Goal: Use online tool/utility: Utilize a website feature to perform a specific function

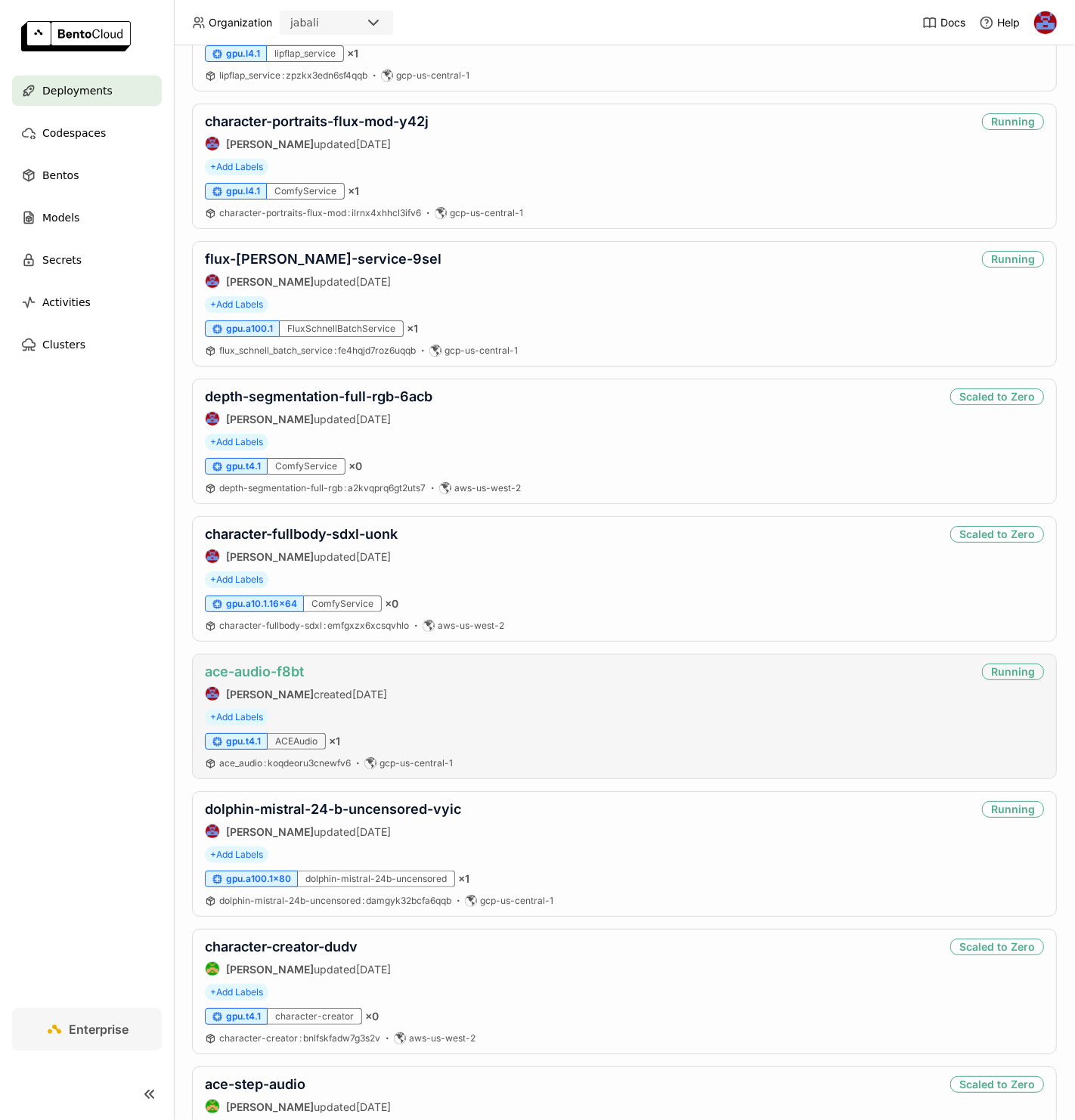
scroll to position [242, 0]
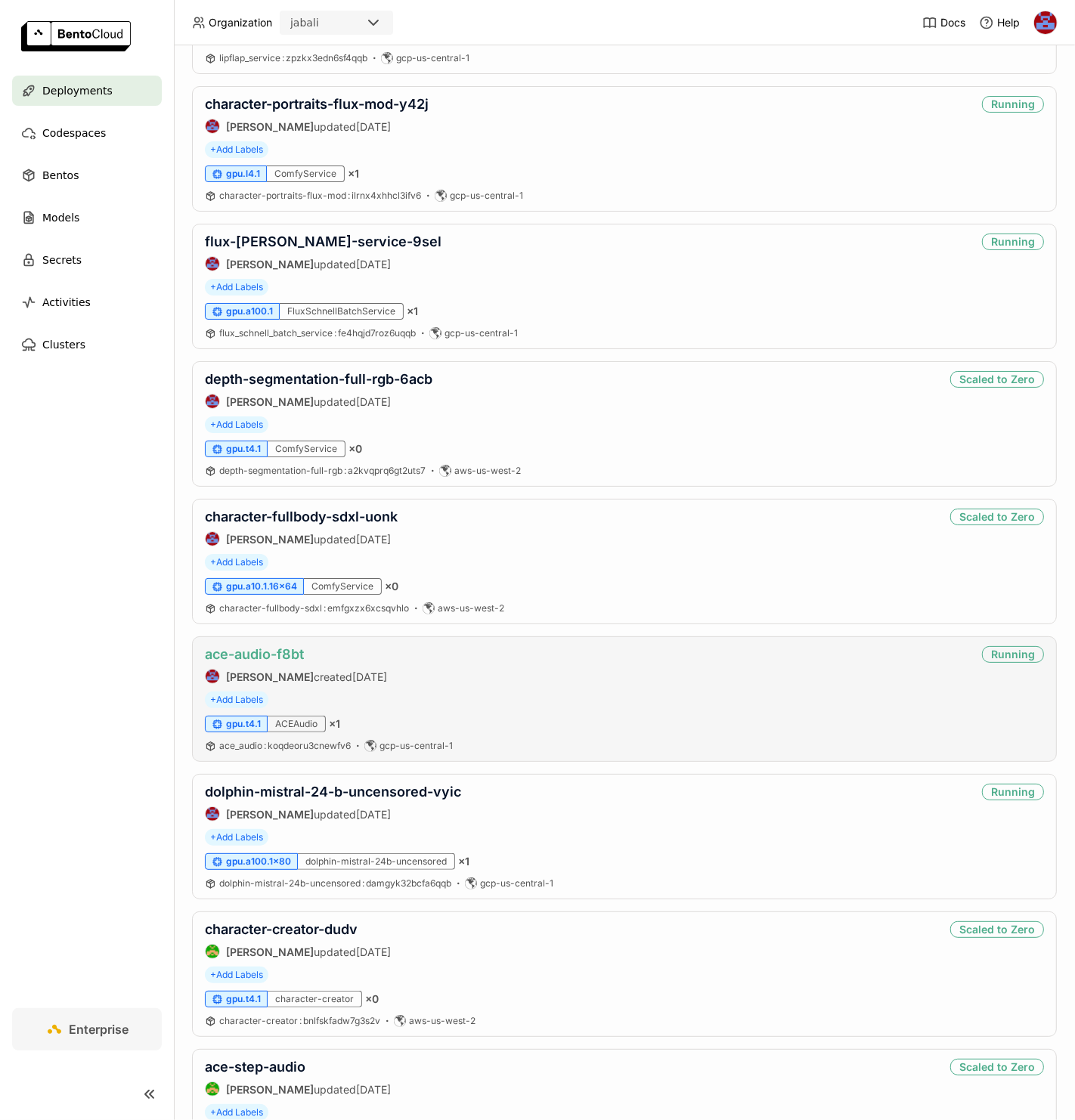
click at [281, 657] on link "ace-audio-f8bt" at bounding box center [254, 653] width 99 height 16
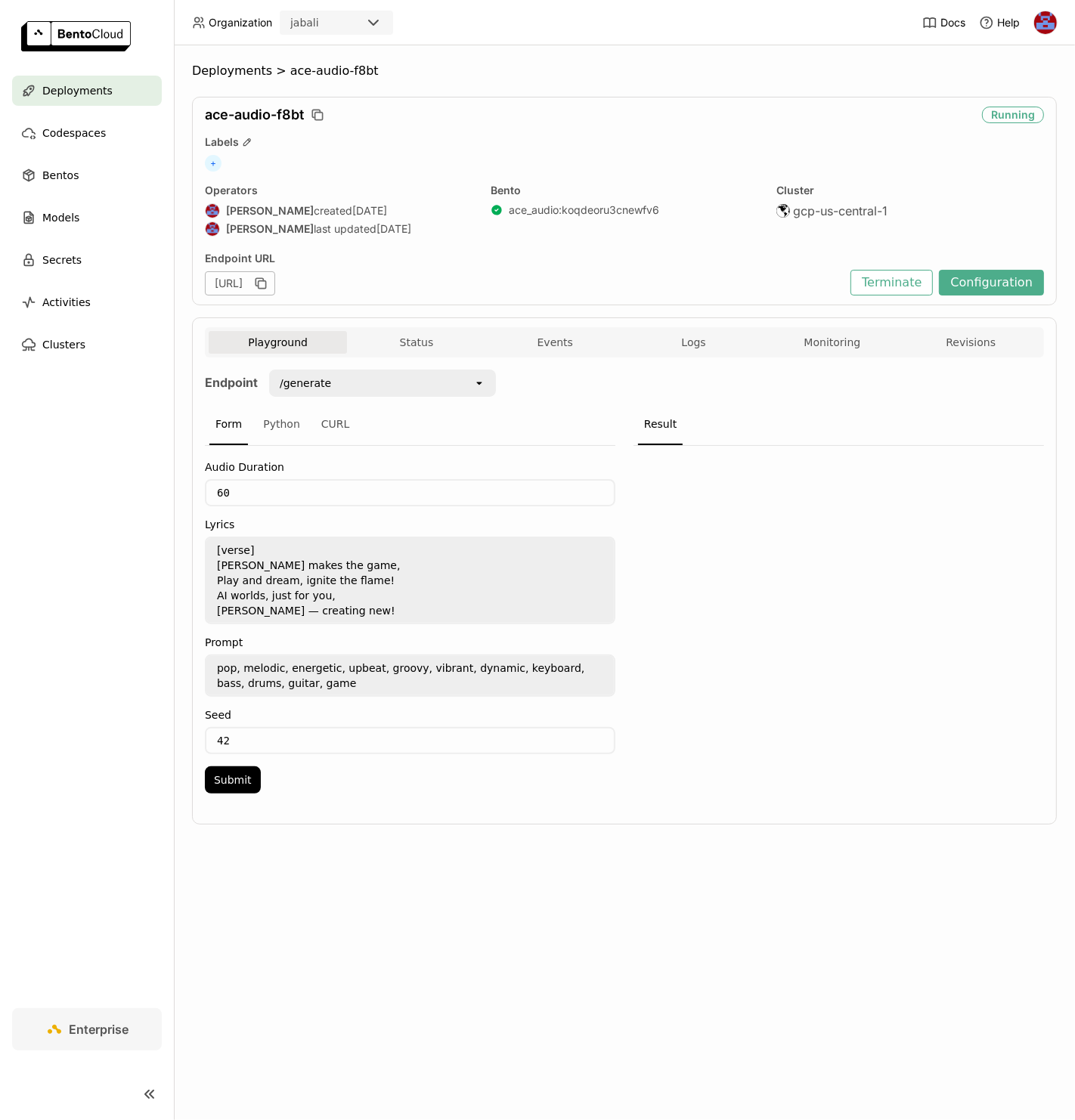
click at [338, 385] on div "/generate" at bounding box center [372, 383] width 202 height 25
drag, startPoint x: 243, startPoint y: 491, endPoint x: 185, endPoint y: 490, distance: 58.0
click at [185, 490] on div "Deployments > ace-audio-f8bt ace-audio-f8bt Running Labels + Operators [PERSON_…" at bounding box center [624, 582] width 901 height 1075
type input "10"
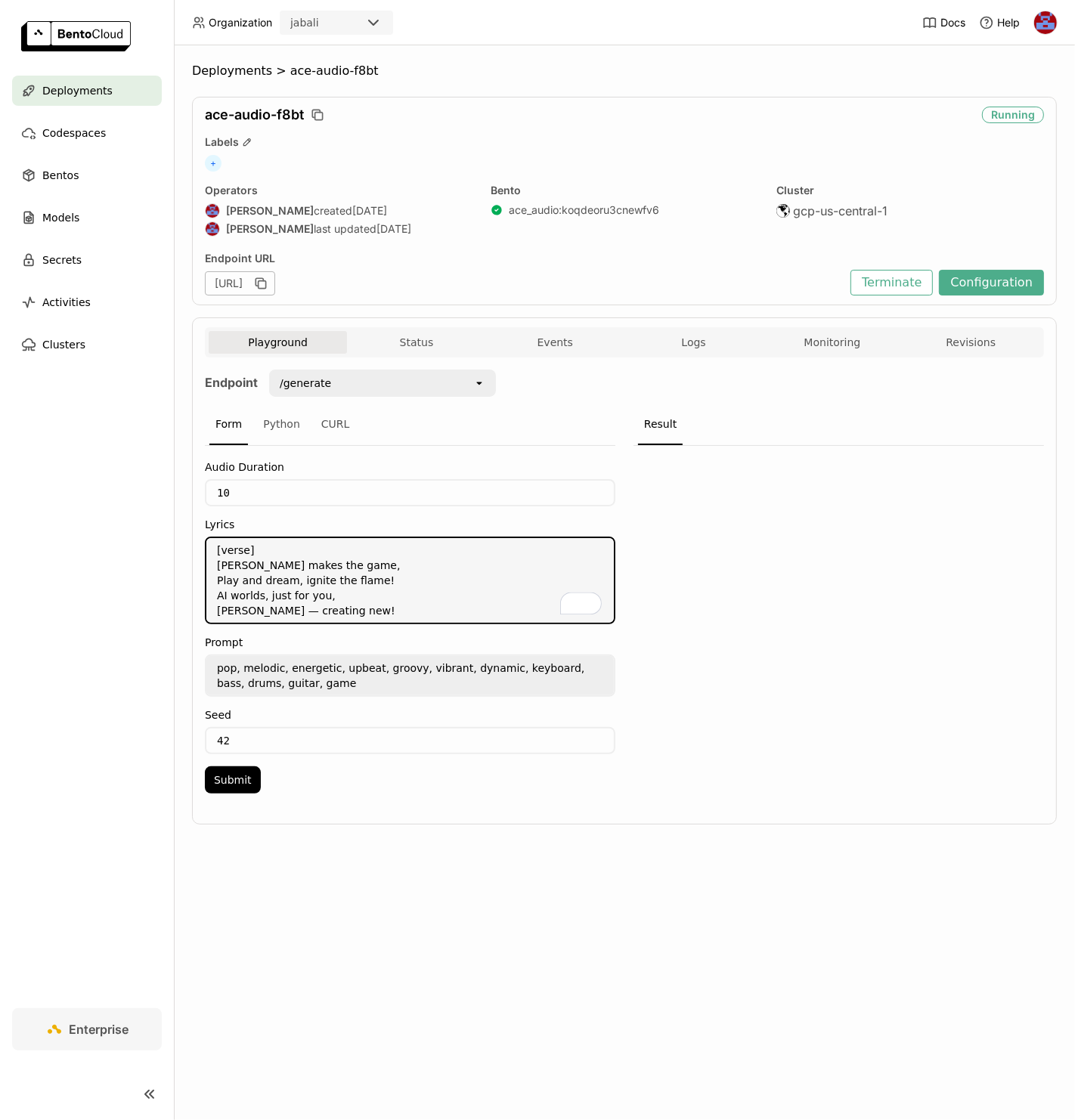
drag, startPoint x: 334, startPoint y: 603, endPoint x: 221, endPoint y: 549, distance: 125.2
click at [221, 549] on textarea "[verse] Jabali makes the game, Play and dream, ignite the flame! AI worlds, jus…" at bounding box center [410, 580] width 408 height 84
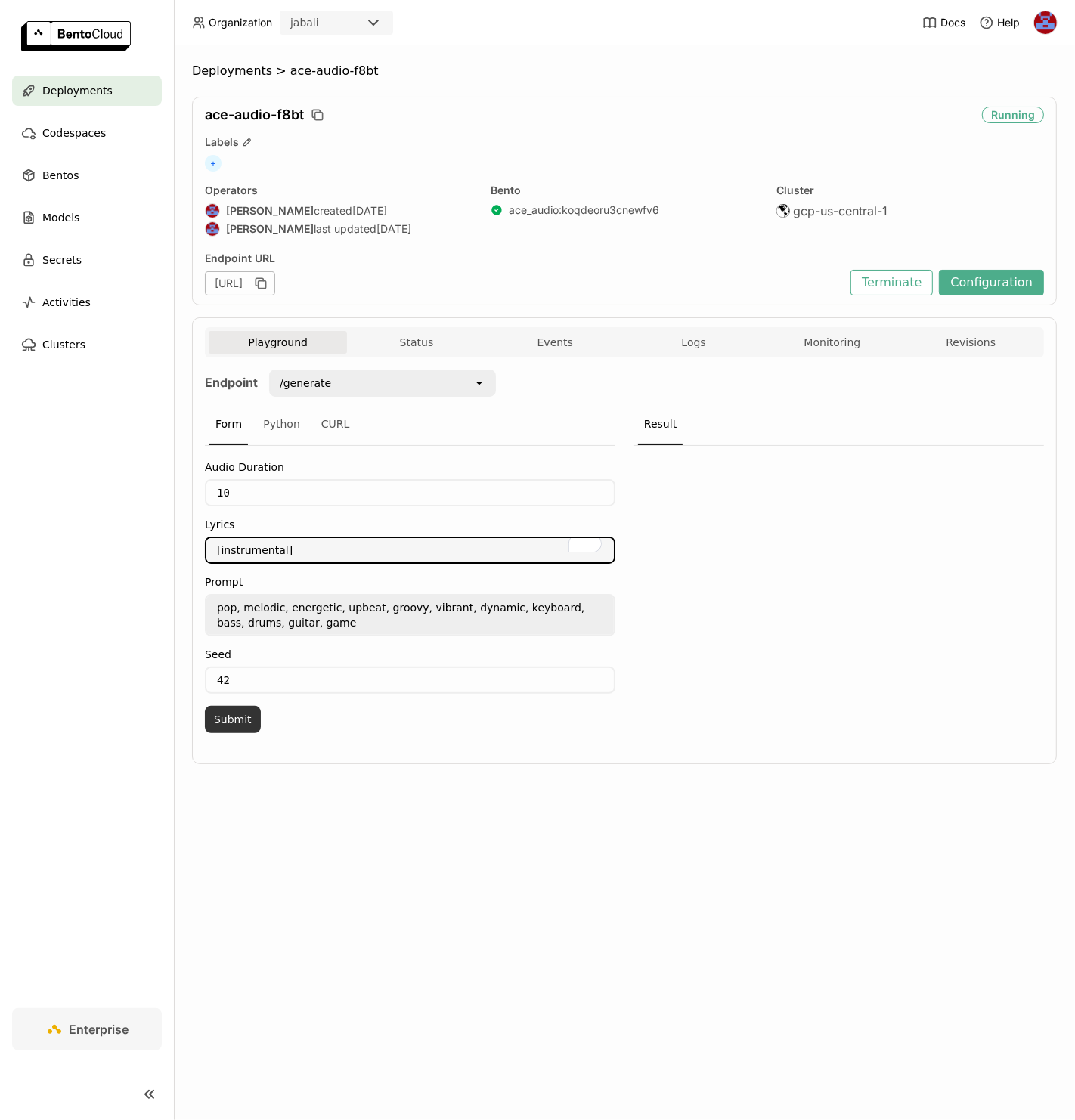
type textarea "[instrumental]"
click at [249, 708] on button "Submit" at bounding box center [232, 719] width 56 height 28
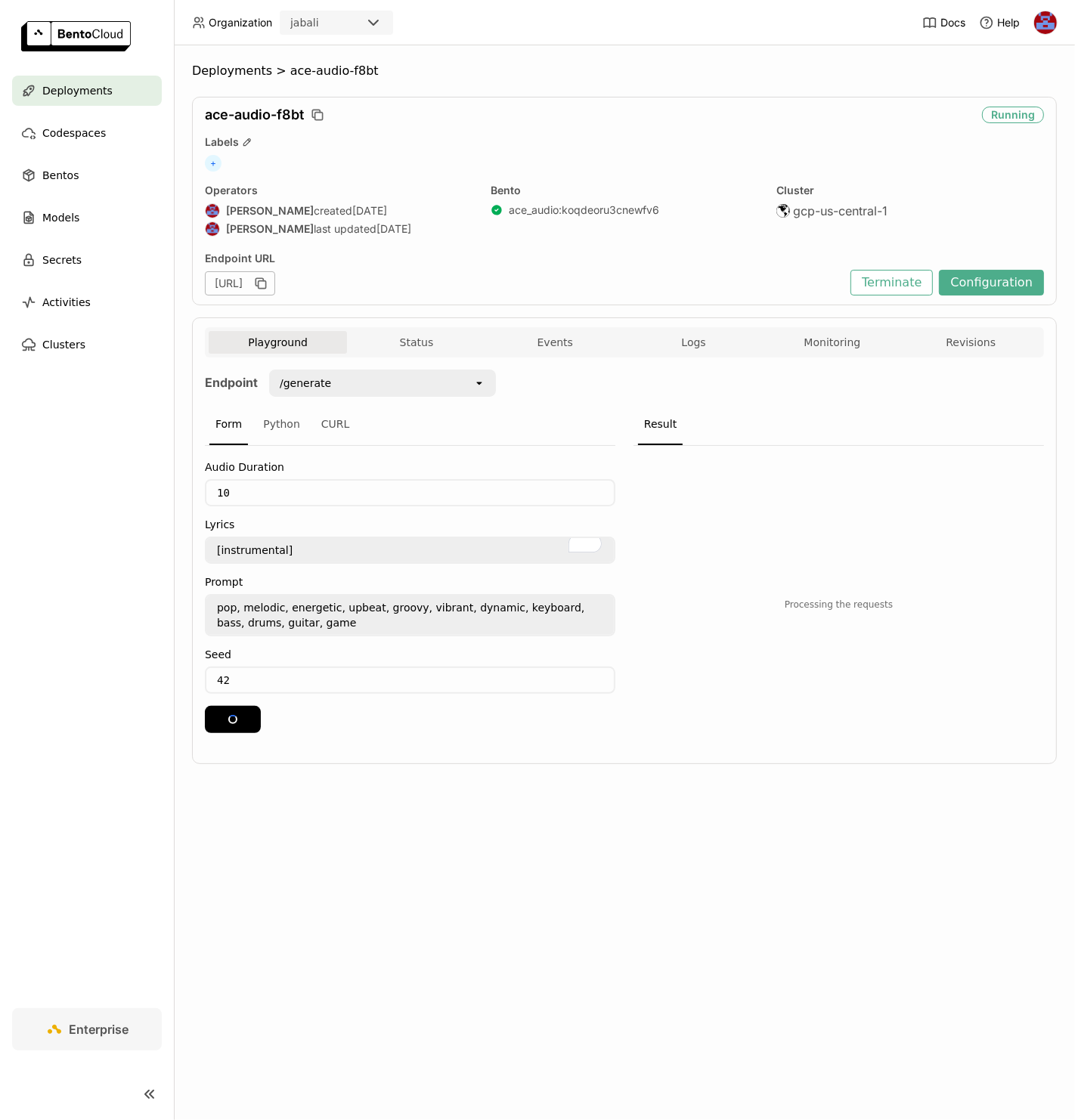
click at [768, 741] on div "Endpoint /generate open Form Python CURL Audio Duration 10 Lyrics [instrumental…" at bounding box center [624, 556] width 839 height 397
drag, startPoint x: 854, startPoint y: 572, endPoint x: 842, endPoint y: 571, distance: 12.0
click at [844, 571] on span "output_20250828173746_0.wav" at bounding box center [839, 572] width 290 height 12
click at [820, 569] on span "output_20250828173746_0.wav" at bounding box center [839, 572] width 290 height 12
click at [301, 78] on span "ace-audio-f8bt" at bounding box center [334, 71] width 88 height 15
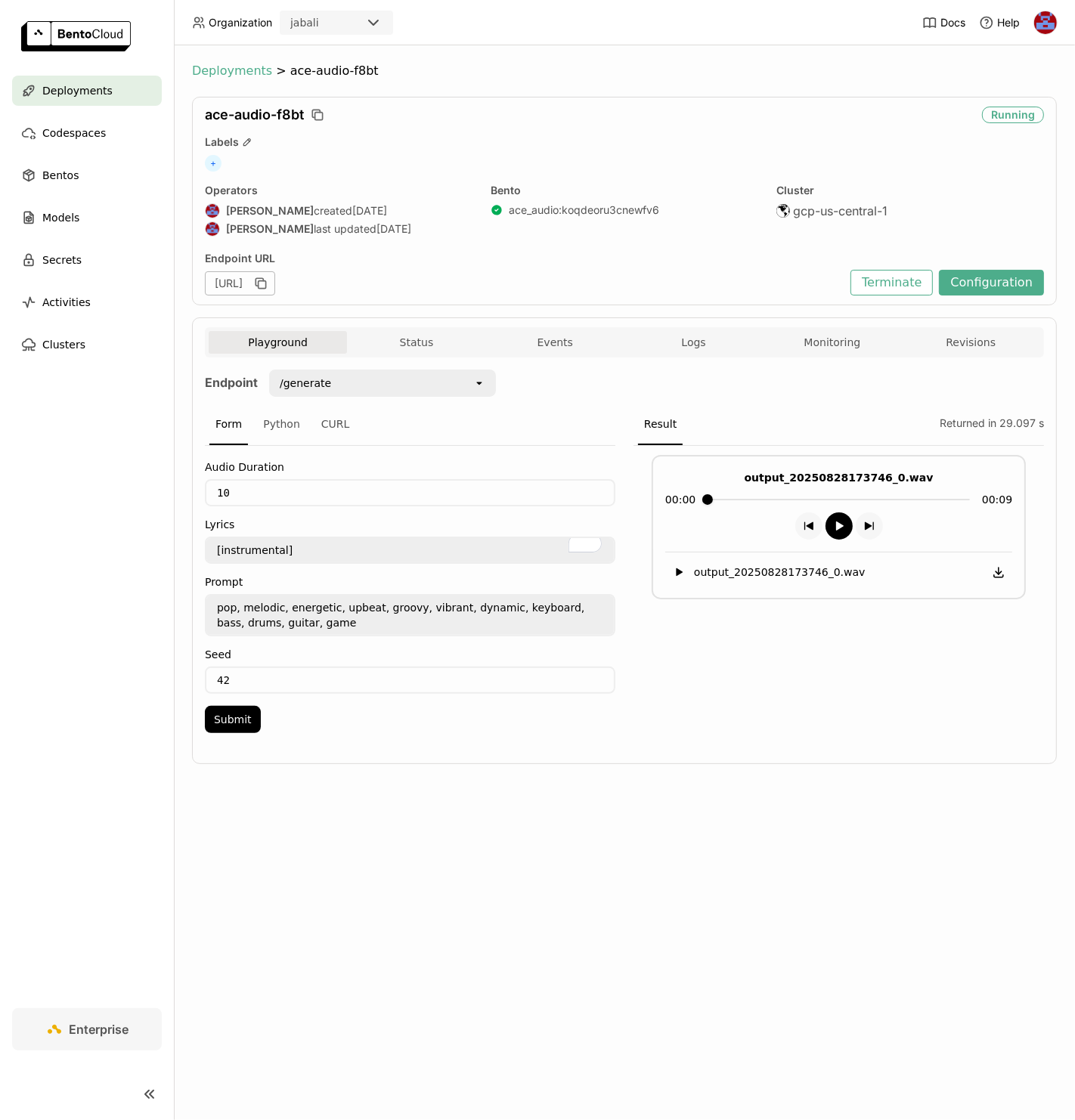
click at [259, 69] on span "Deployments" at bounding box center [232, 71] width 80 height 15
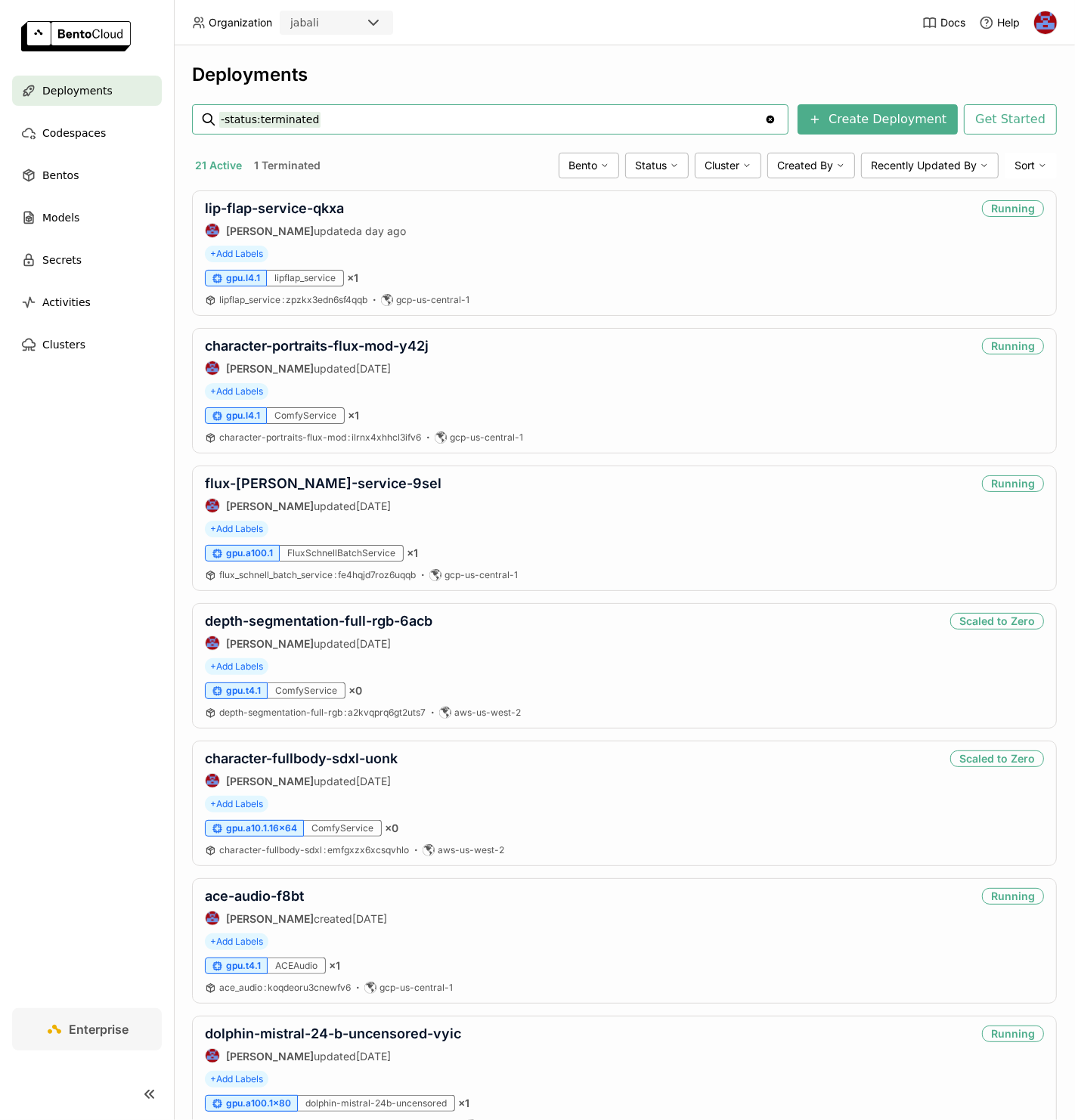
click at [417, 178] on div "21 Active 1 Terminated Bento Status Cluster Created By Recently Updated By Sort" at bounding box center [624, 165] width 865 height 26
click at [352, 488] on link "flux-[PERSON_NAME]-service-9sel" at bounding box center [323, 483] width 237 height 16
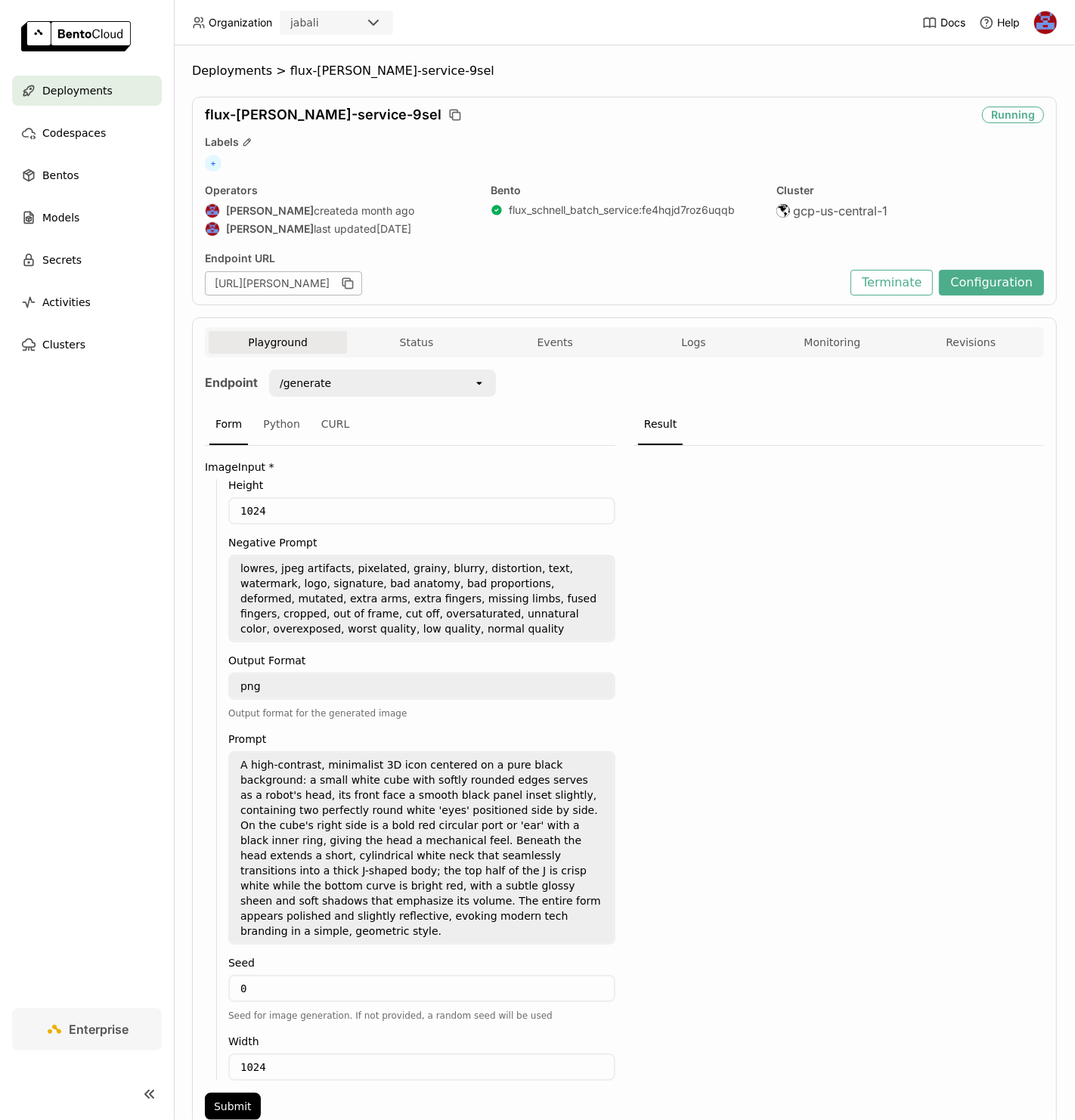
scroll to position [47, 0]
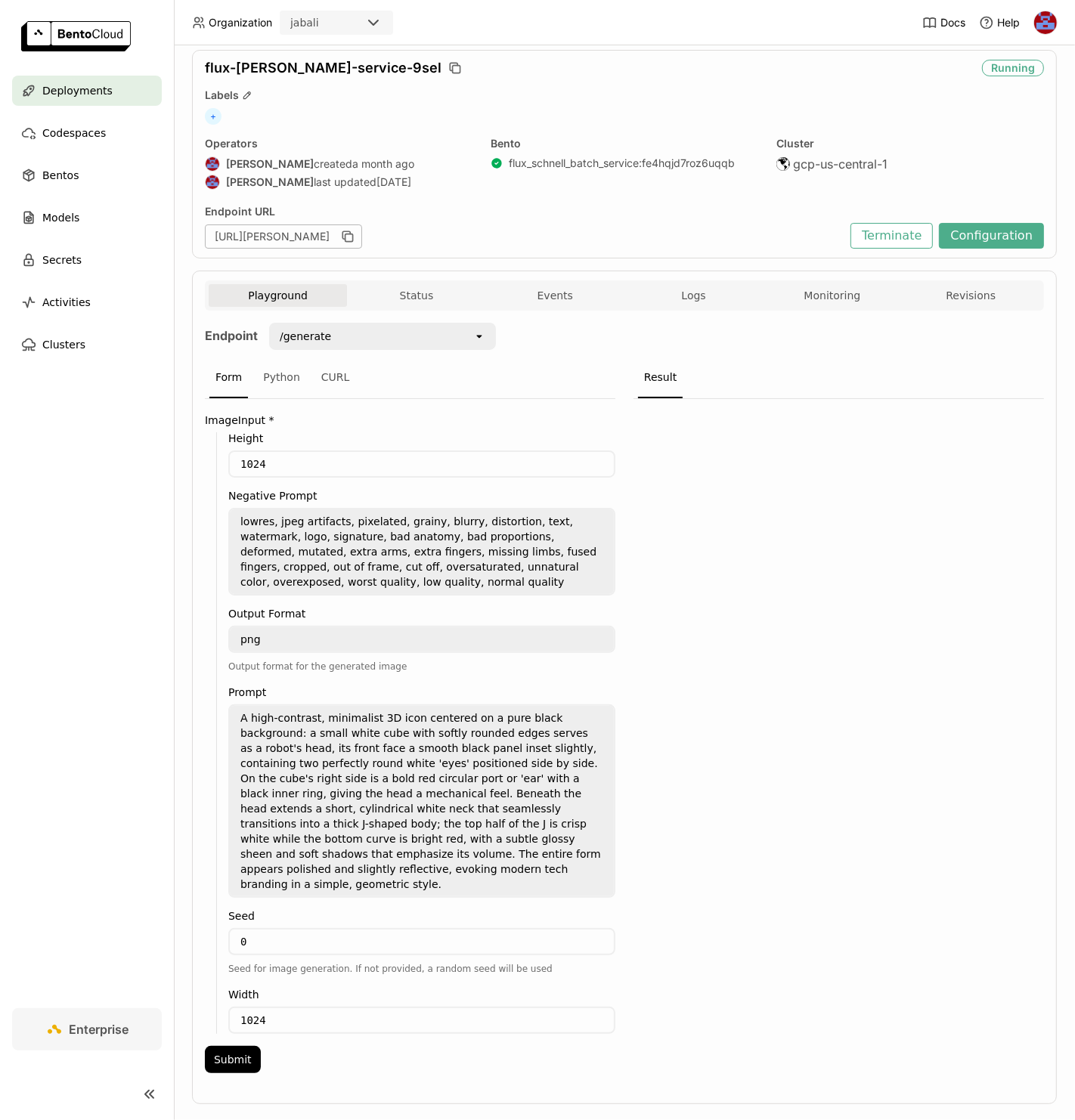
click at [297, 634] on textarea "png" at bounding box center [421, 640] width 384 height 25
click at [516, 74] on div "flux-[PERSON_NAME]-service-9sel" at bounding box center [590, 68] width 771 height 17
click at [90, 94] on span "Deployments" at bounding box center [77, 91] width 70 height 18
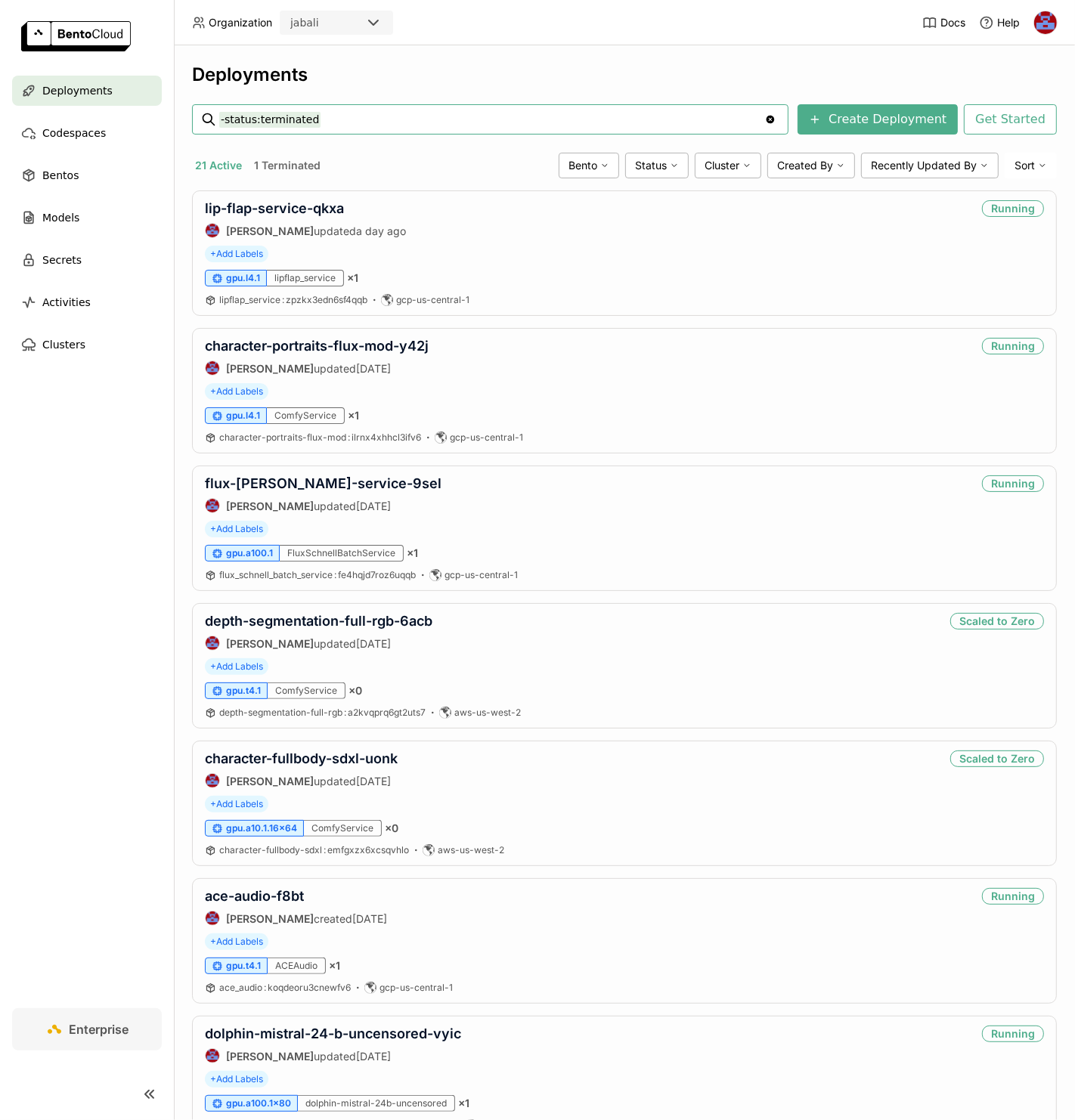
click at [247, 894] on link "ace-audio-f8bt" at bounding box center [254, 896] width 99 height 16
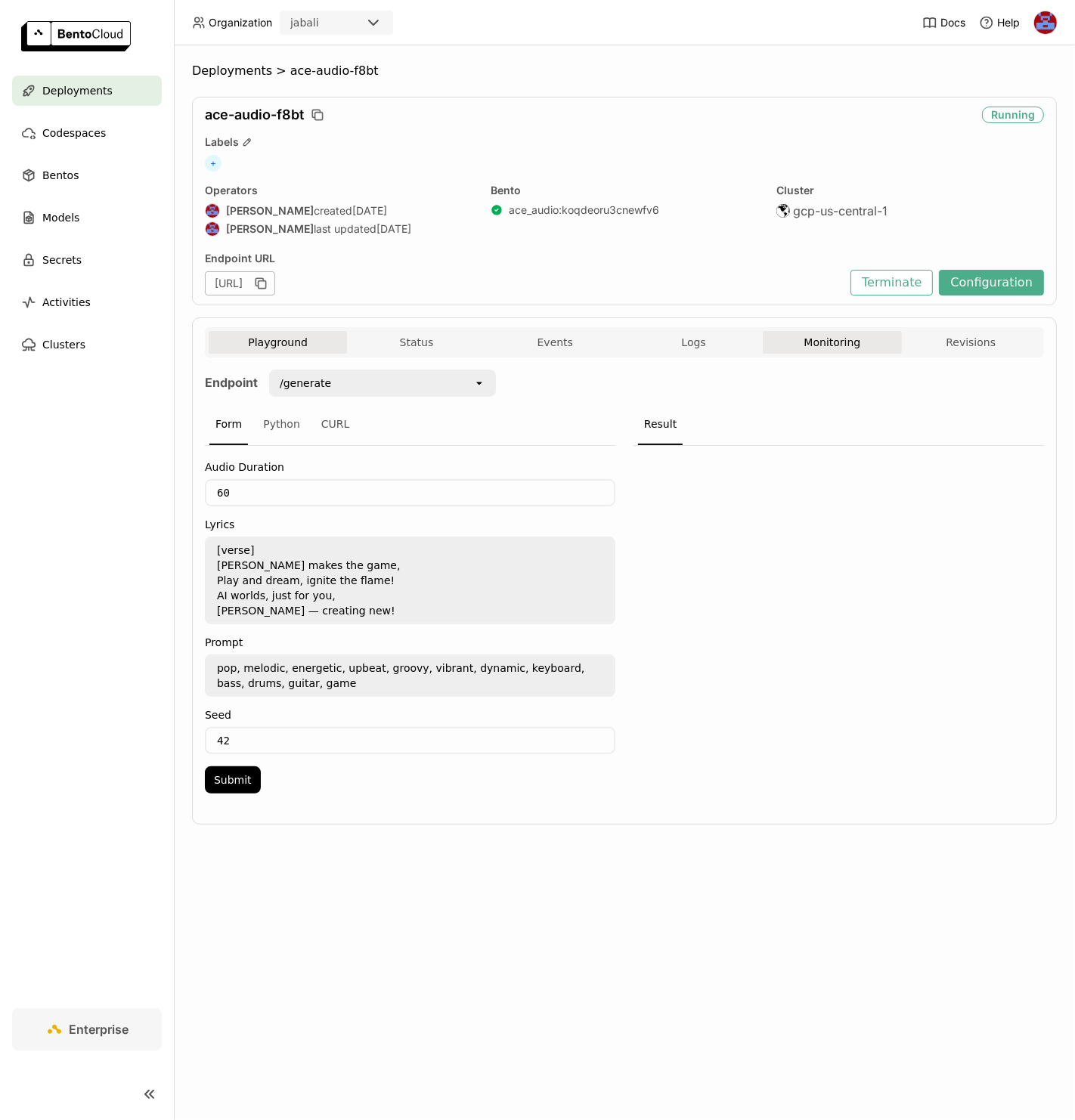
click at [808, 345] on button "Monitoring" at bounding box center [831, 342] width 139 height 23
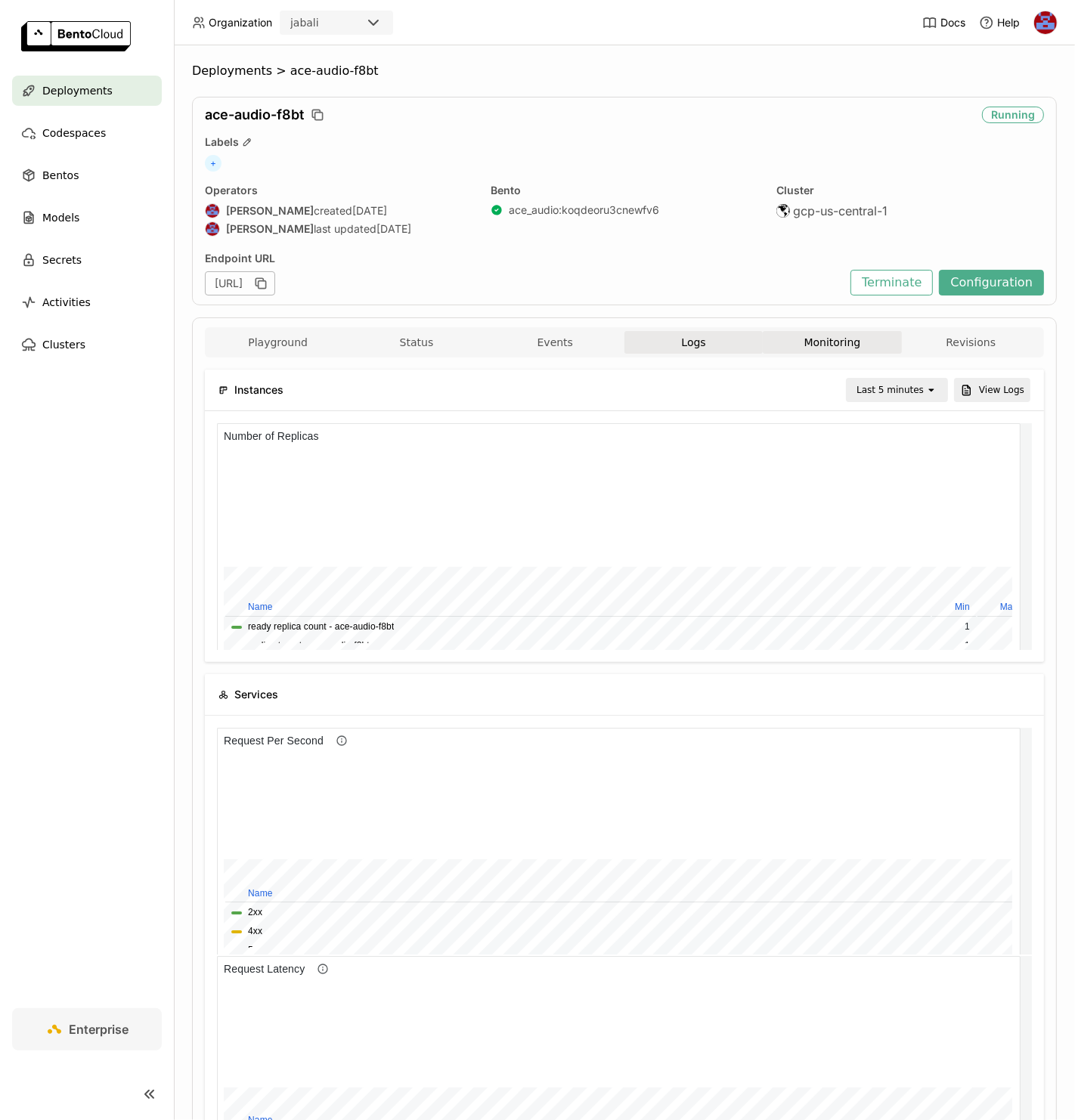
click at [655, 332] on button "Logs" at bounding box center [693, 342] width 139 height 23
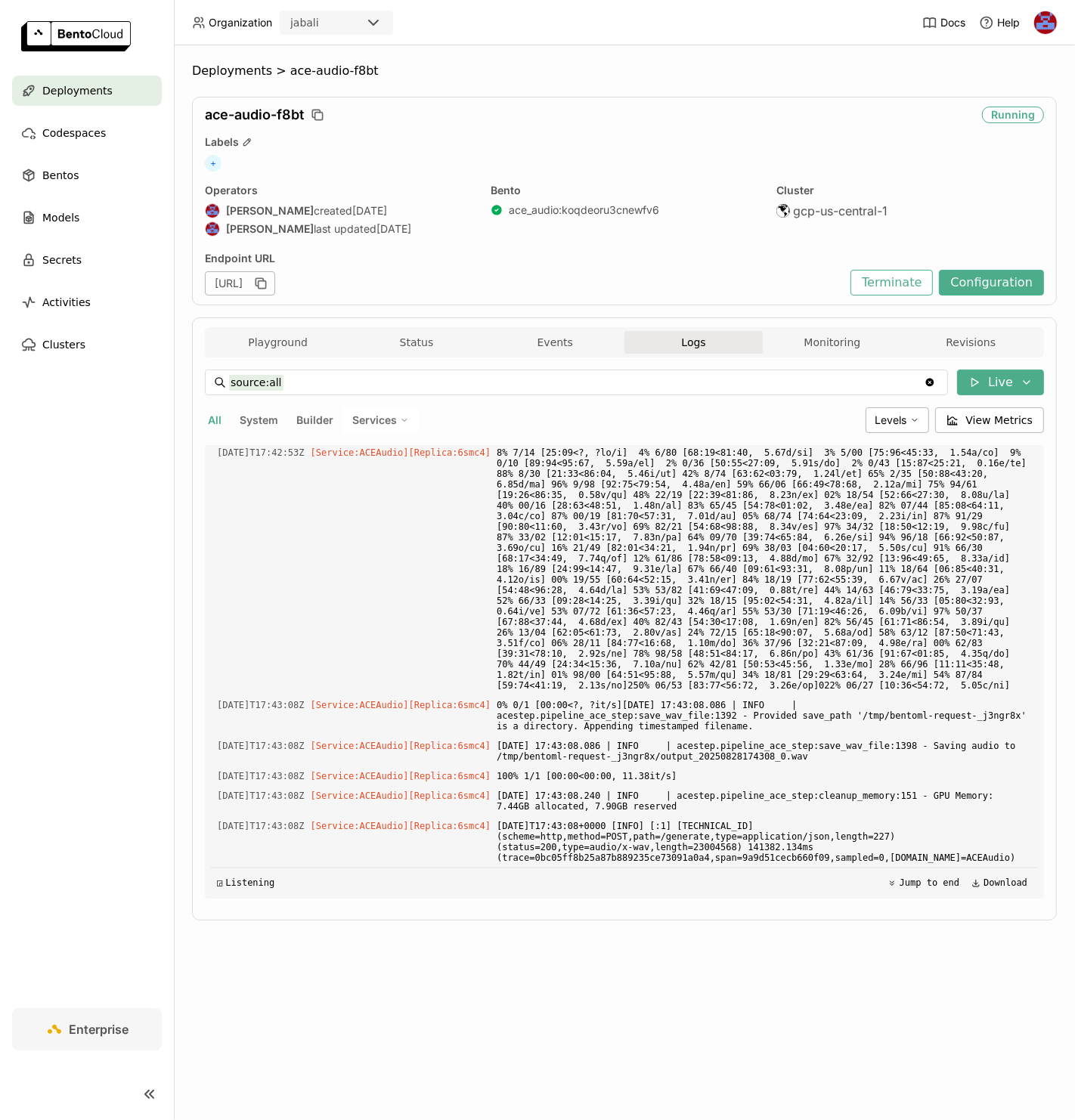
click at [786, 356] on div "Playground Status Events Logs Monitoring Revisions" at bounding box center [624, 344] width 831 height 27
click at [828, 329] on div "Playground Status Events Logs Monitoring Revisions" at bounding box center [624, 342] width 839 height 30
click at [830, 336] on button "Monitoring" at bounding box center [831, 342] width 139 height 23
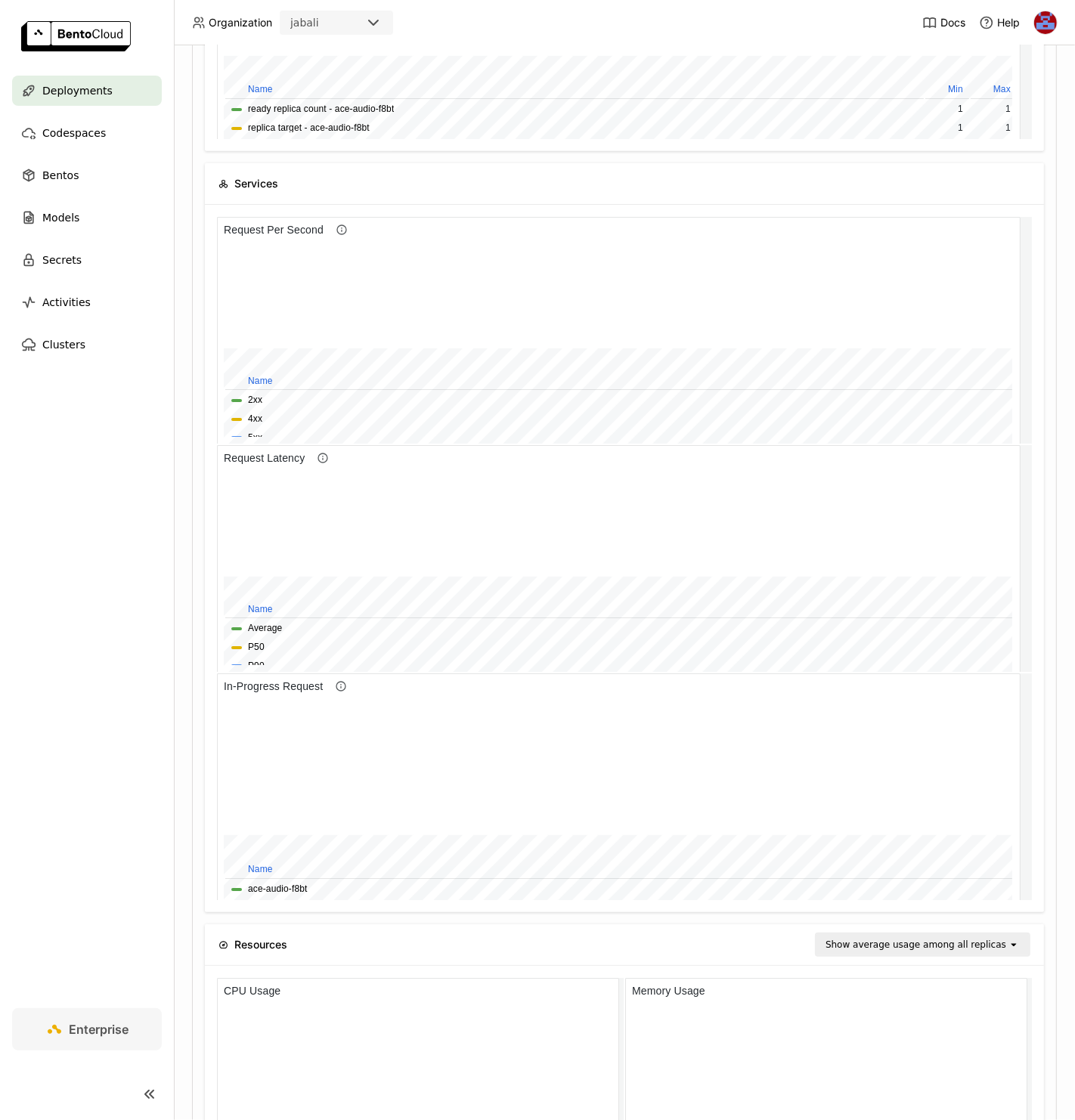
scroll to position [529, 0]
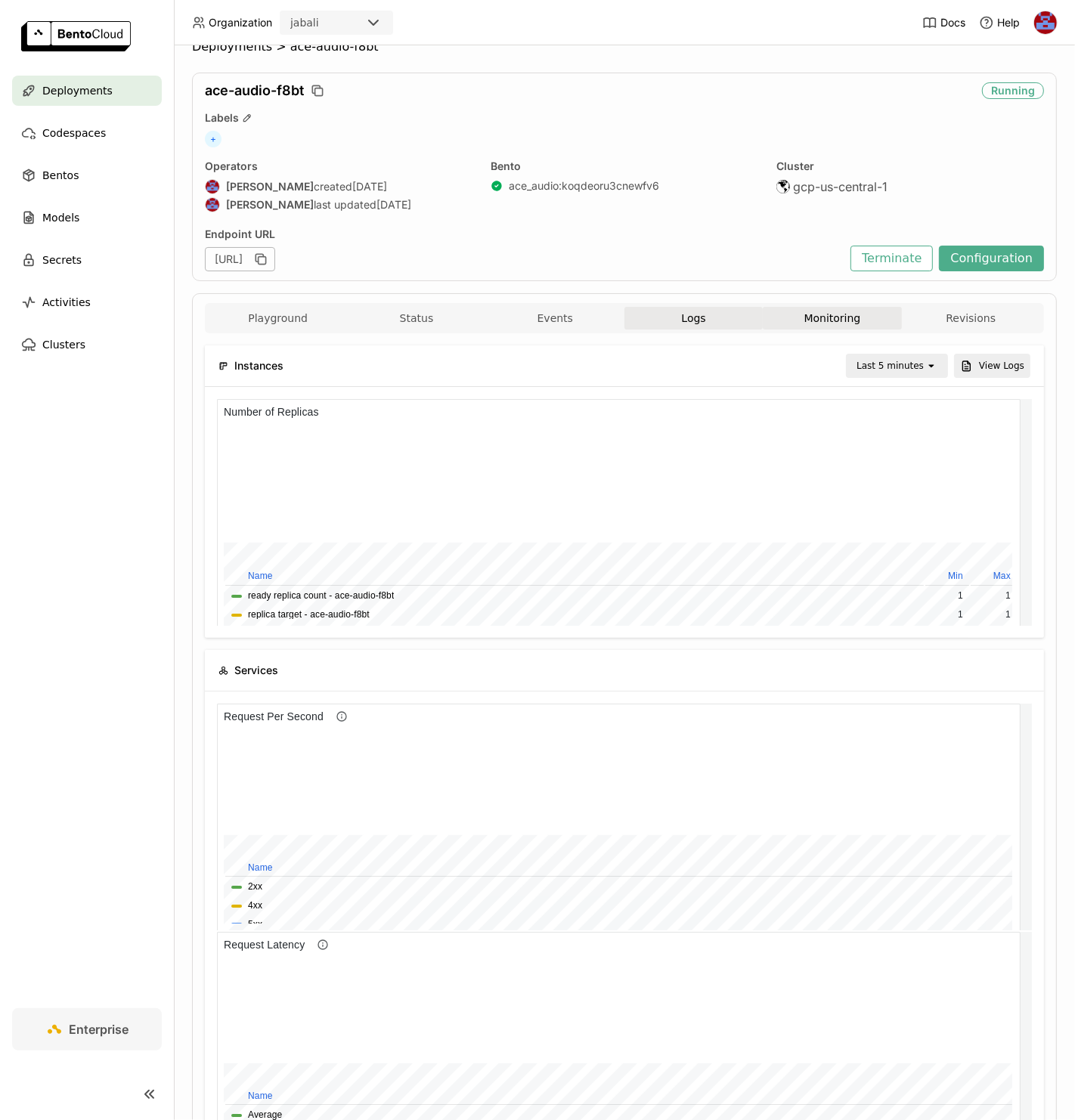
click at [699, 316] on button "Logs" at bounding box center [693, 319] width 139 height 23
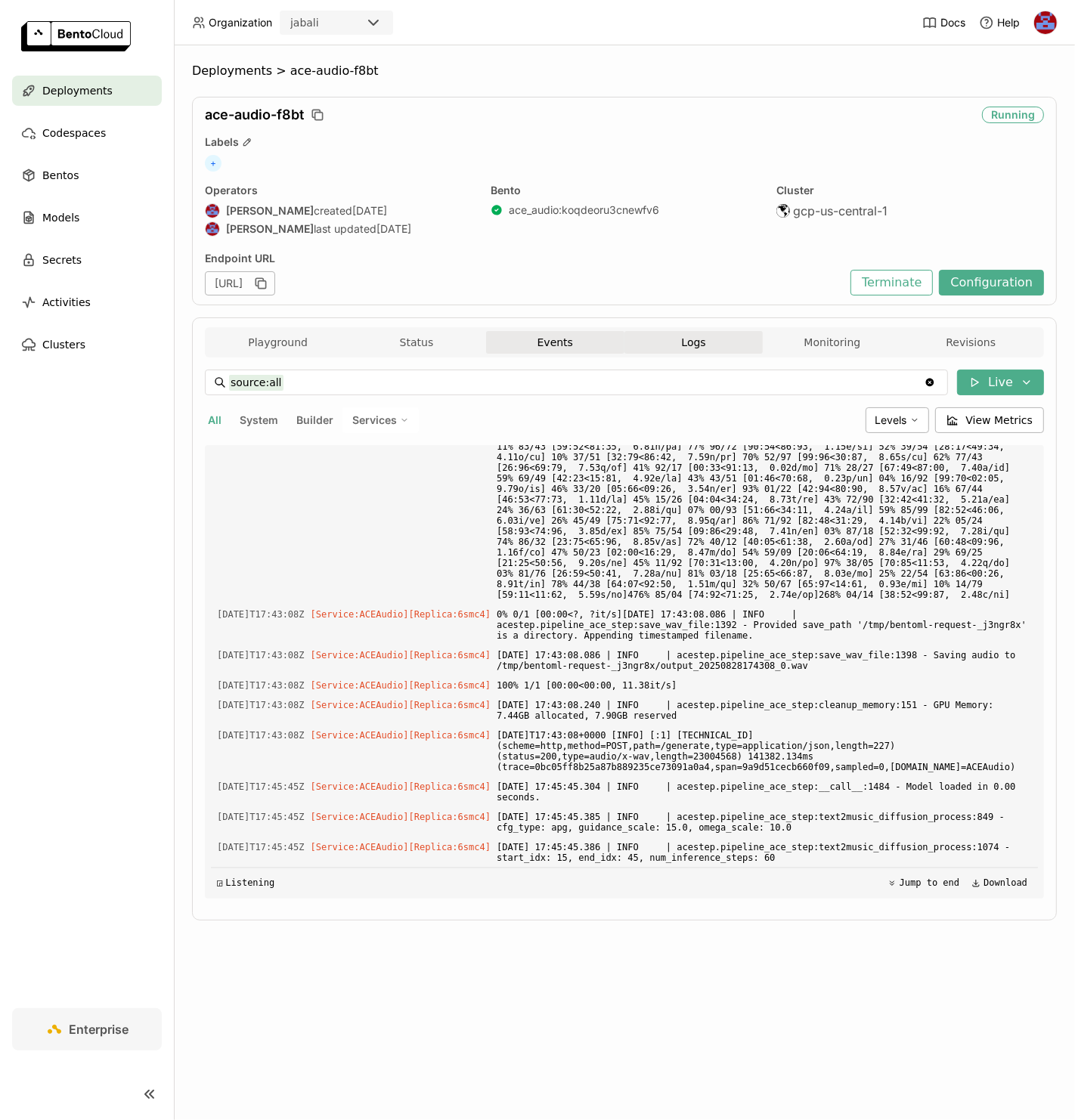
click at [549, 342] on button "Events" at bounding box center [555, 342] width 139 height 23
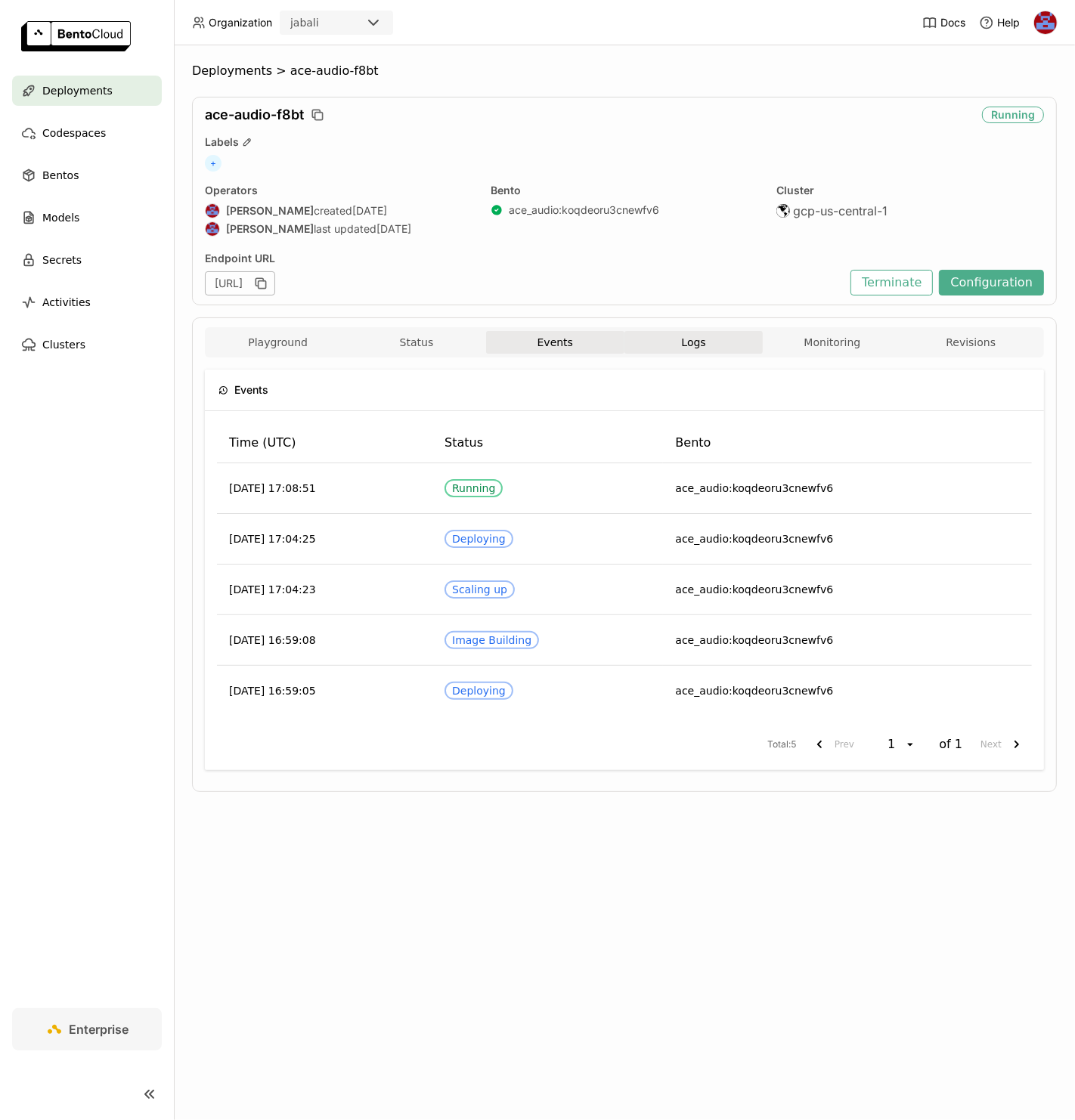
click at [685, 338] on span "Logs" at bounding box center [693, 342] width 25 height 14
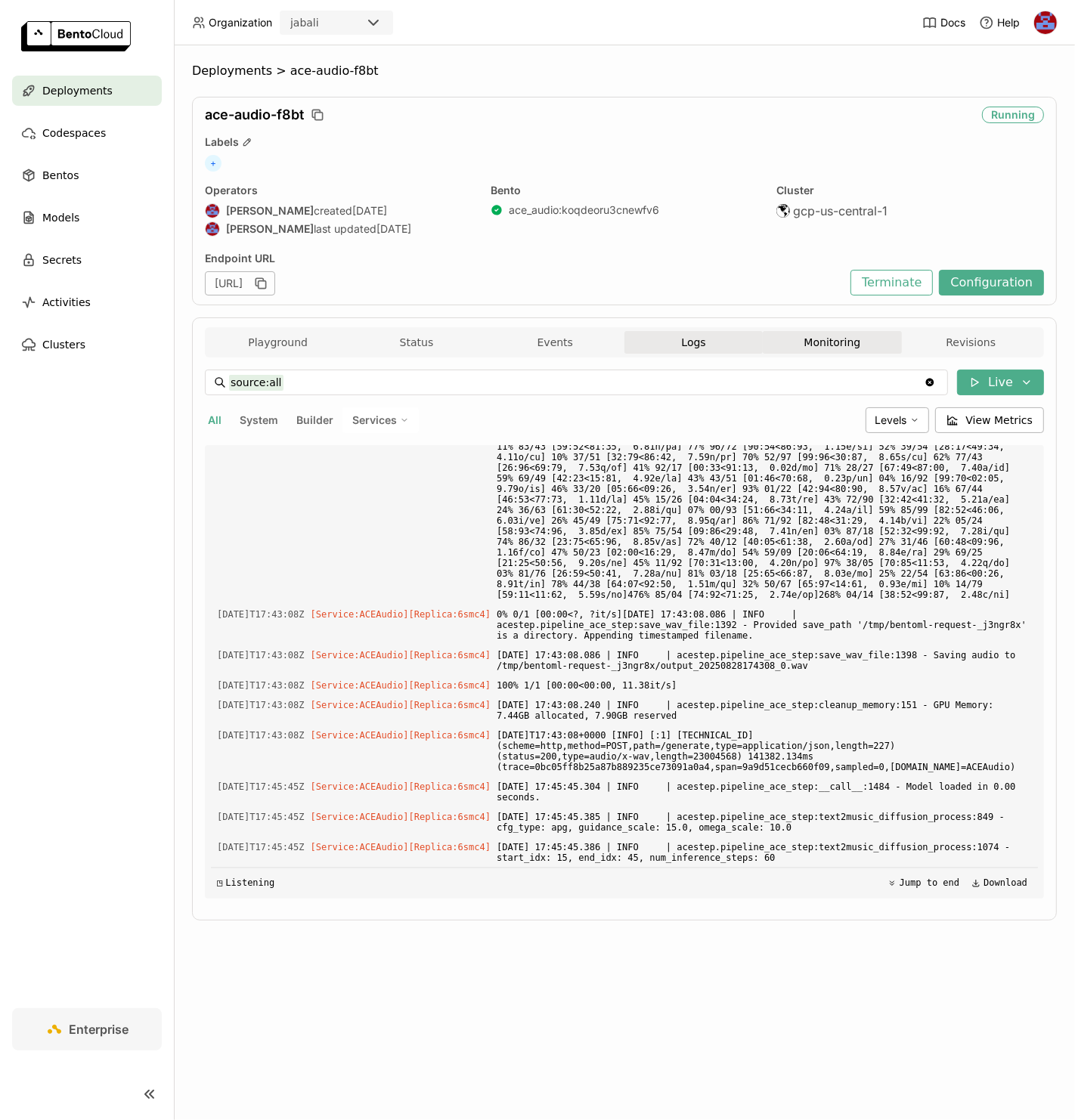
click at [836, 335] on button "Monitoring" at bounding box center [831, 342] width 139 height 23
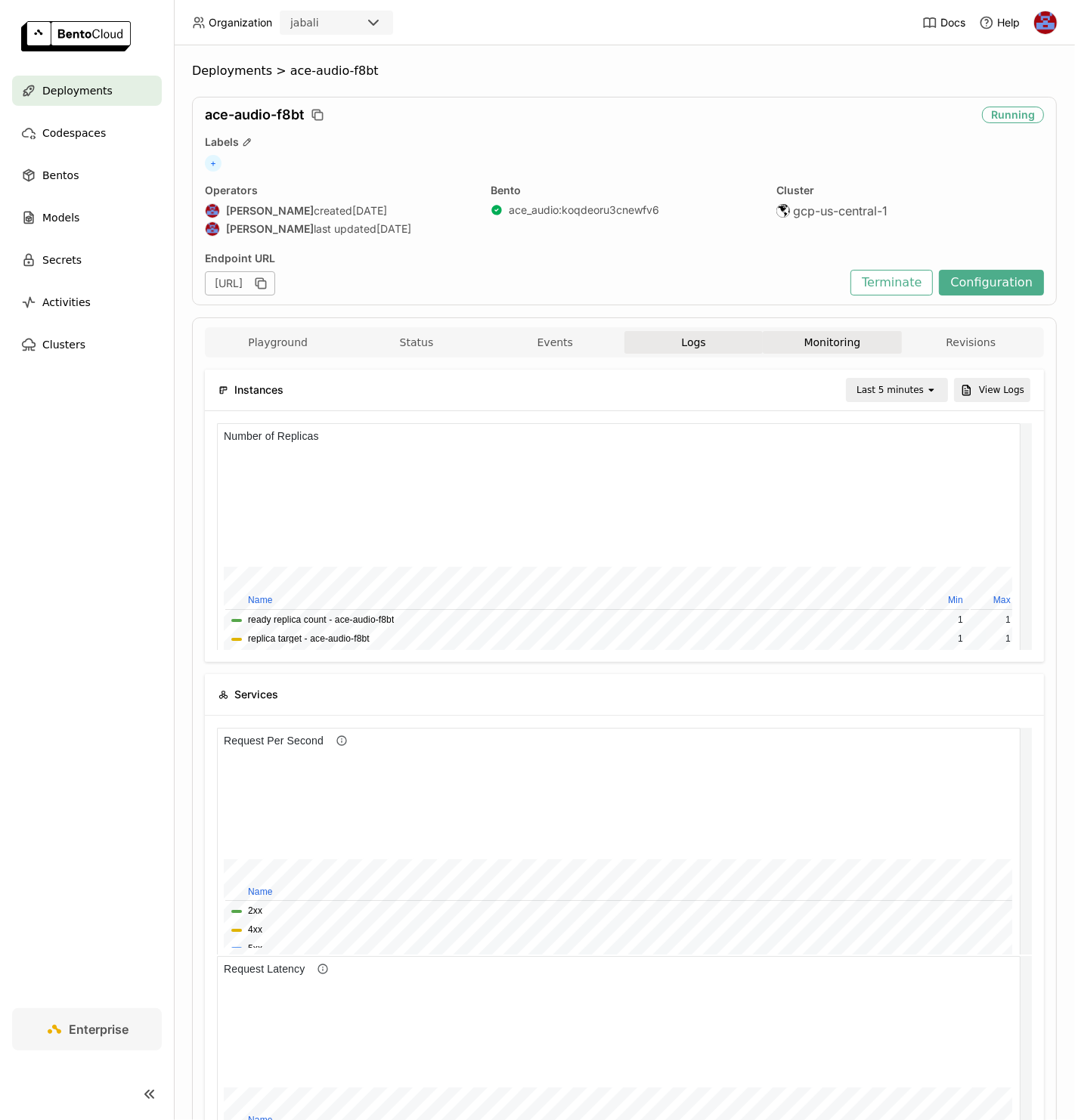
click at [703, 336] on button "Logs" at bounding box center [693, 342] width 139 height 23
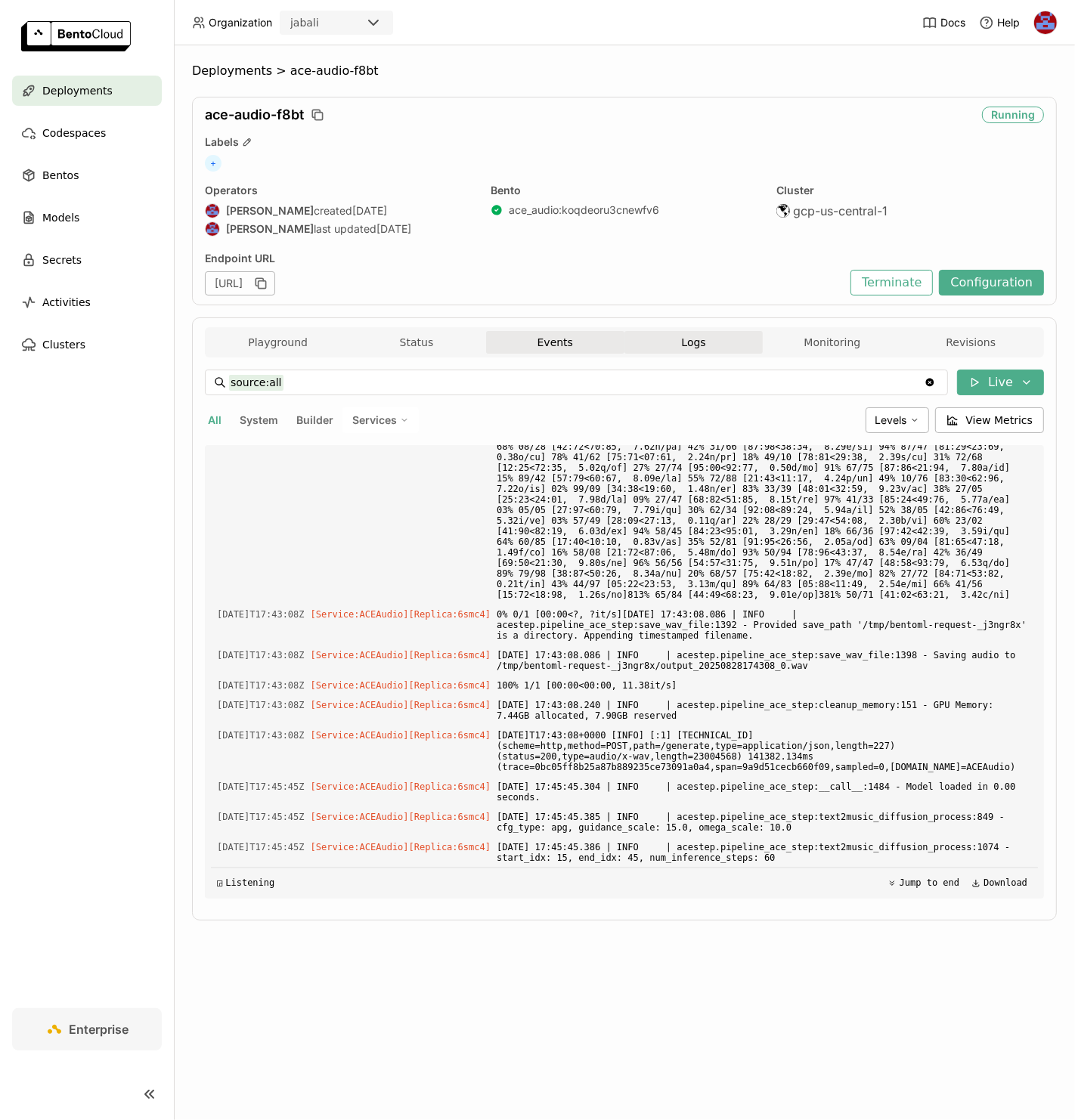
click at [588, 339] on button "Events" at bounding box center [555, 342] width 139 height 23
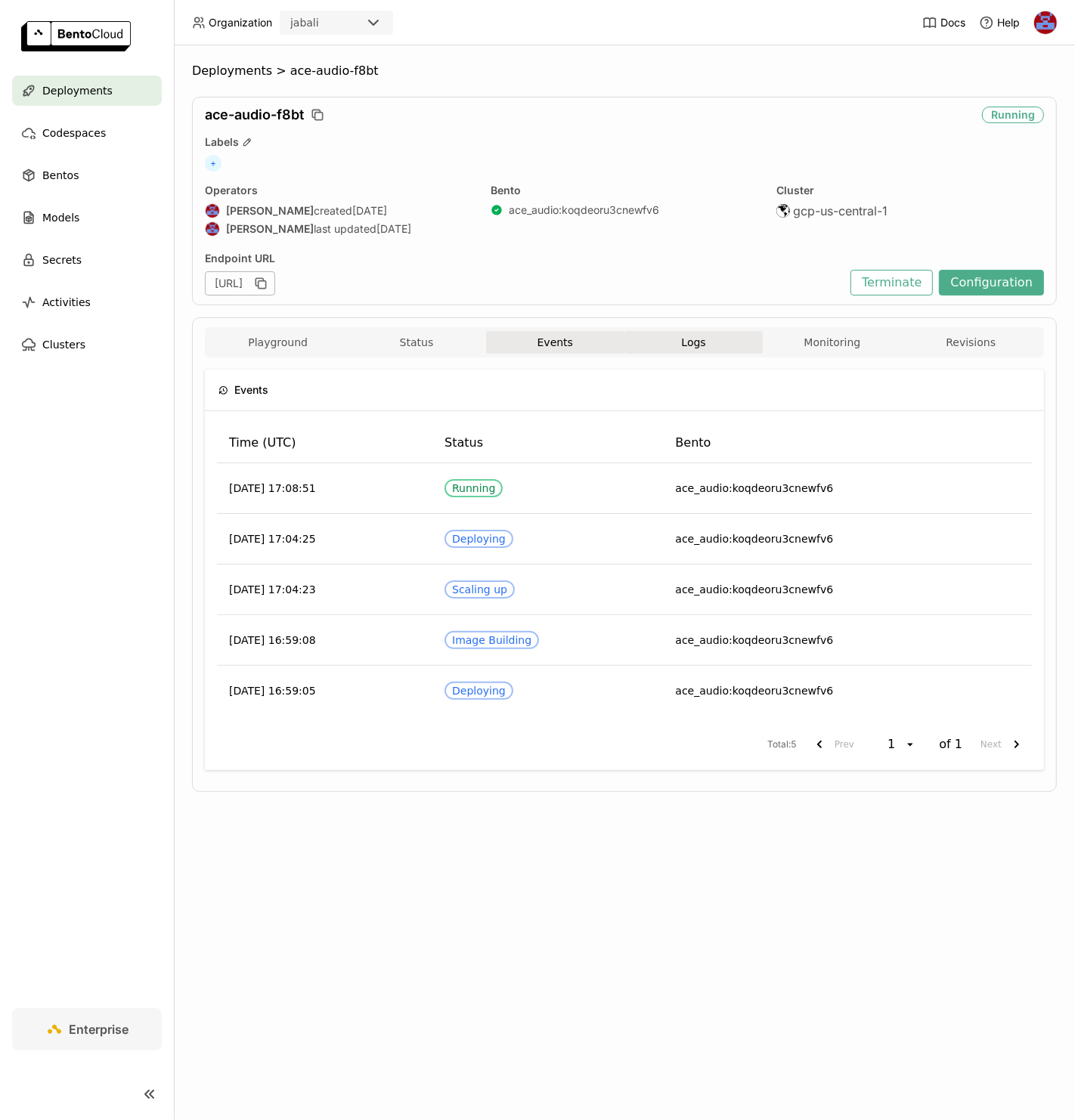
click at [670, 342] on button "Logs" at bounding box center [693, 342] width 139 height 23
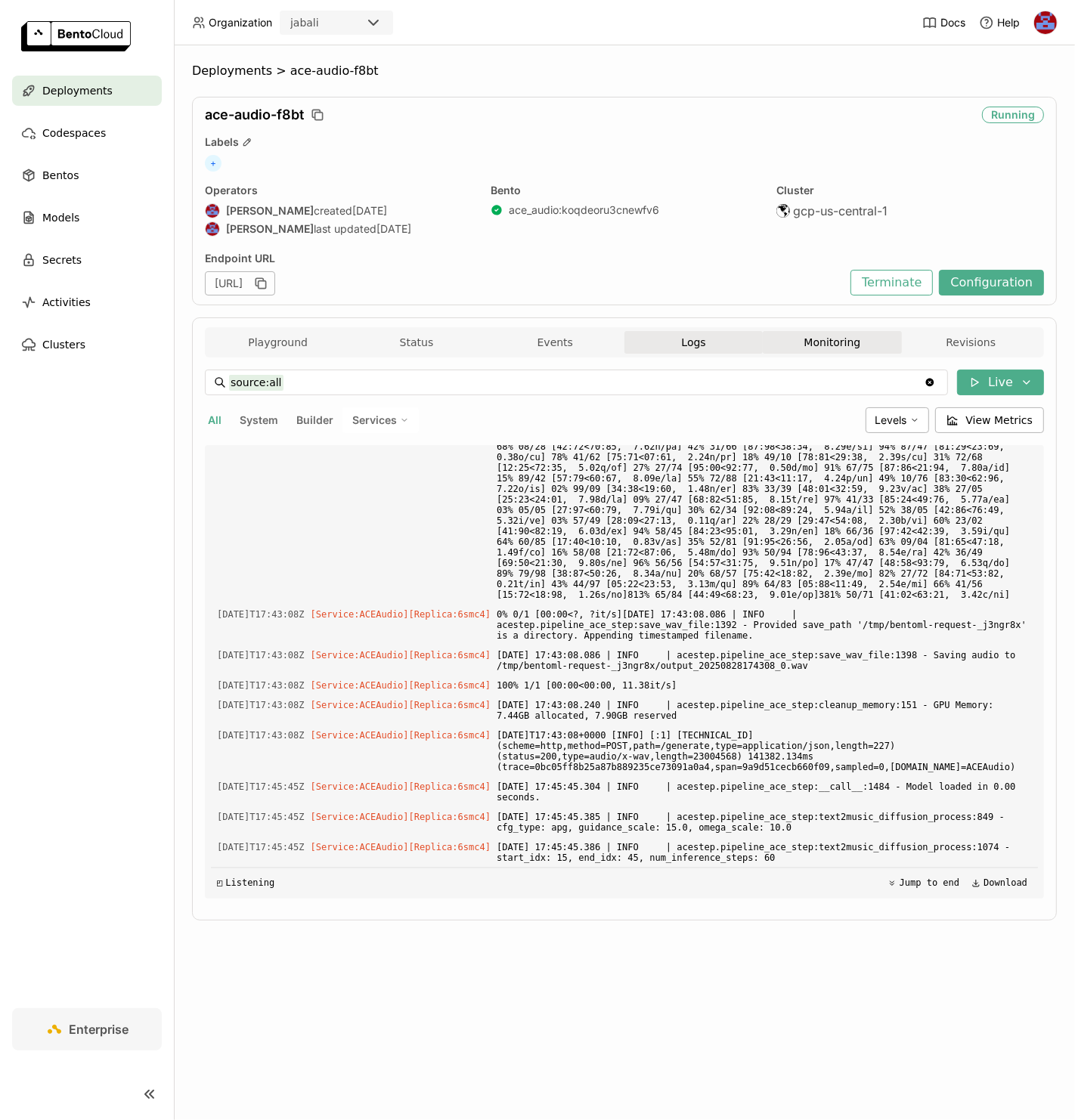
click at [831, 338] on button "Monitoring" at bounding box center [831, 342] width 139 height 23
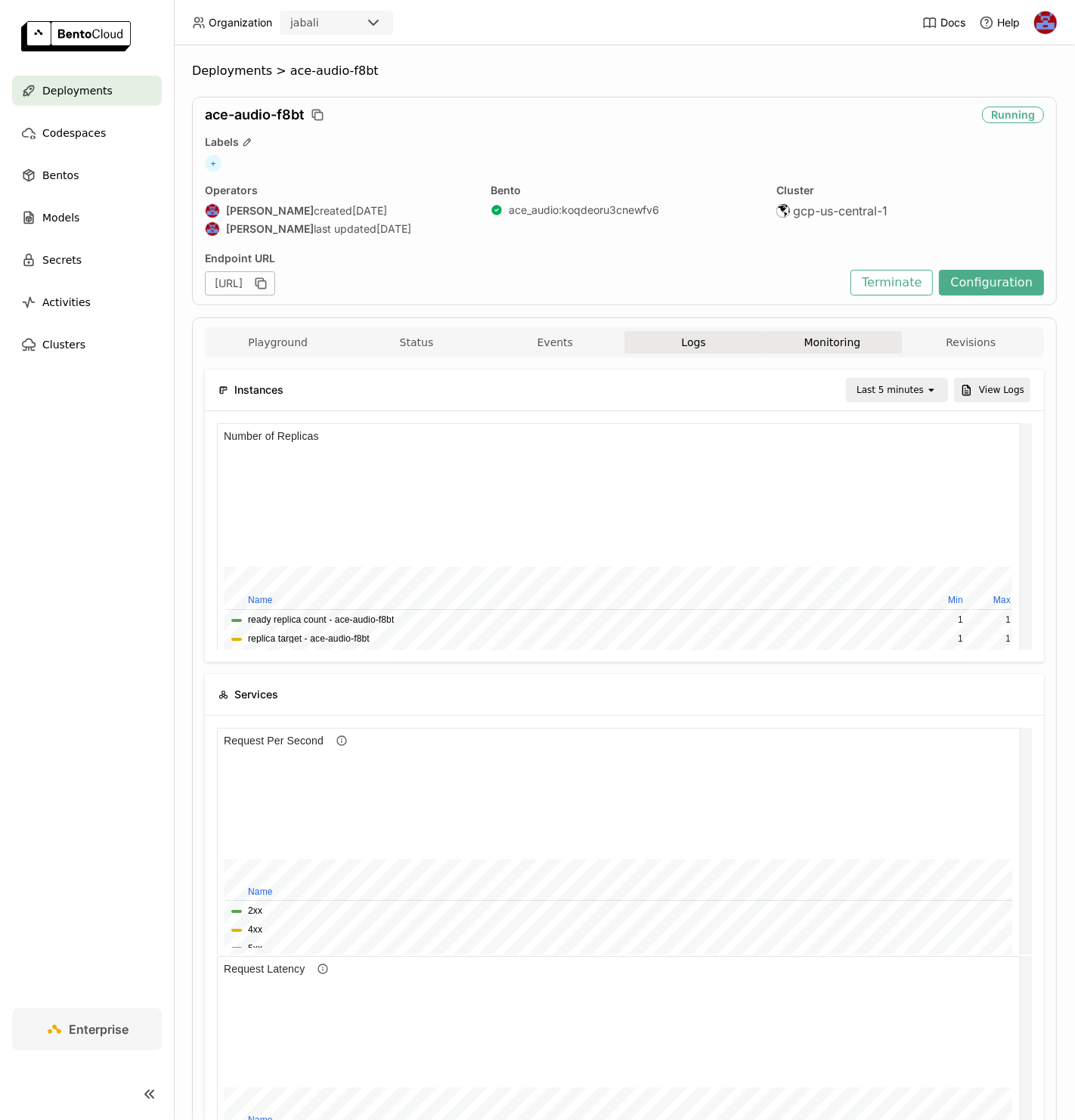
click at [700, 345] on button "Logs" at bounding box center [693, 342] width 139 height 23
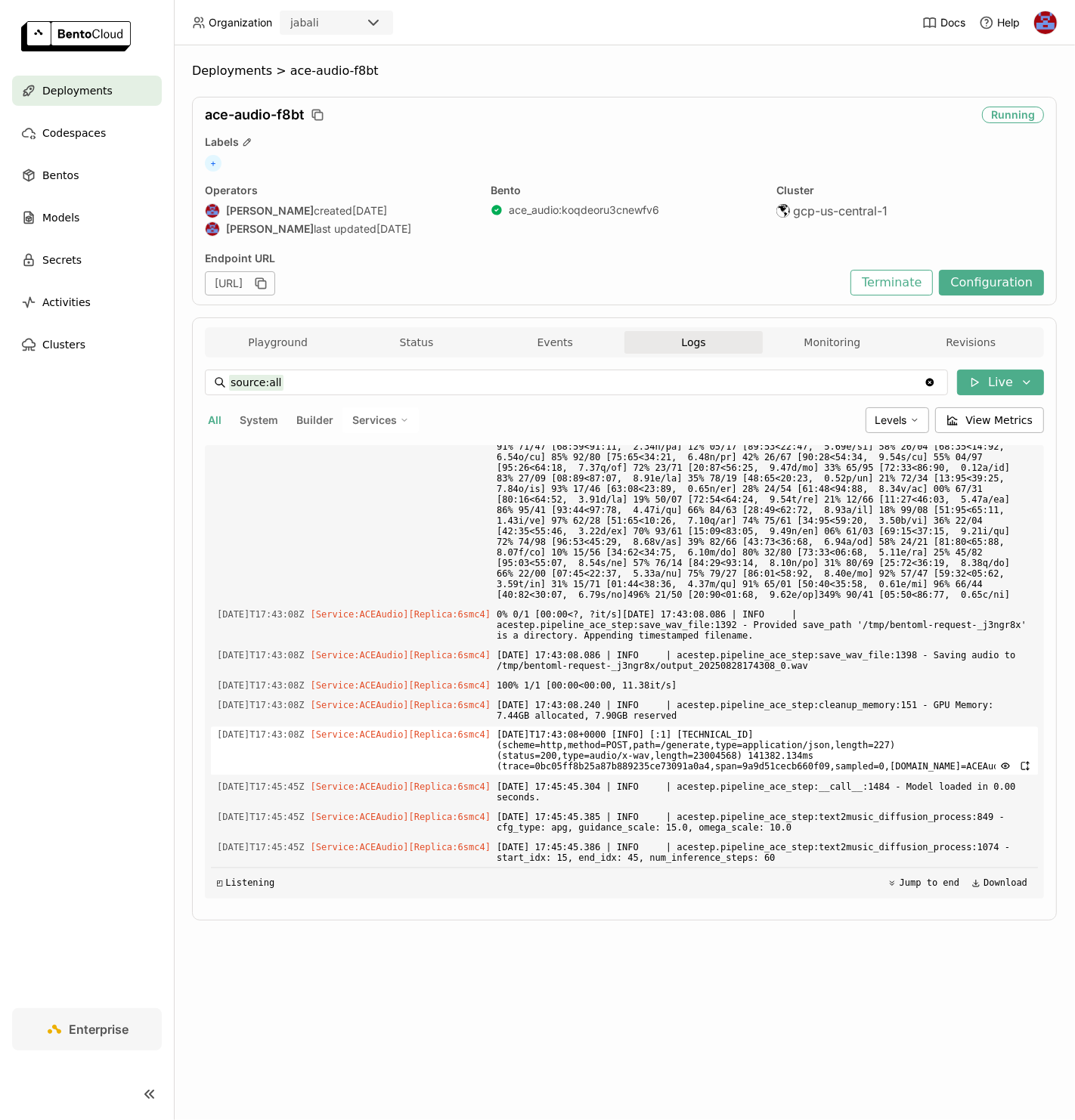
scroll to position [2704, 0]
click at [253, 418] on span "System" at bounding box center [259, 420] width 38 height 13
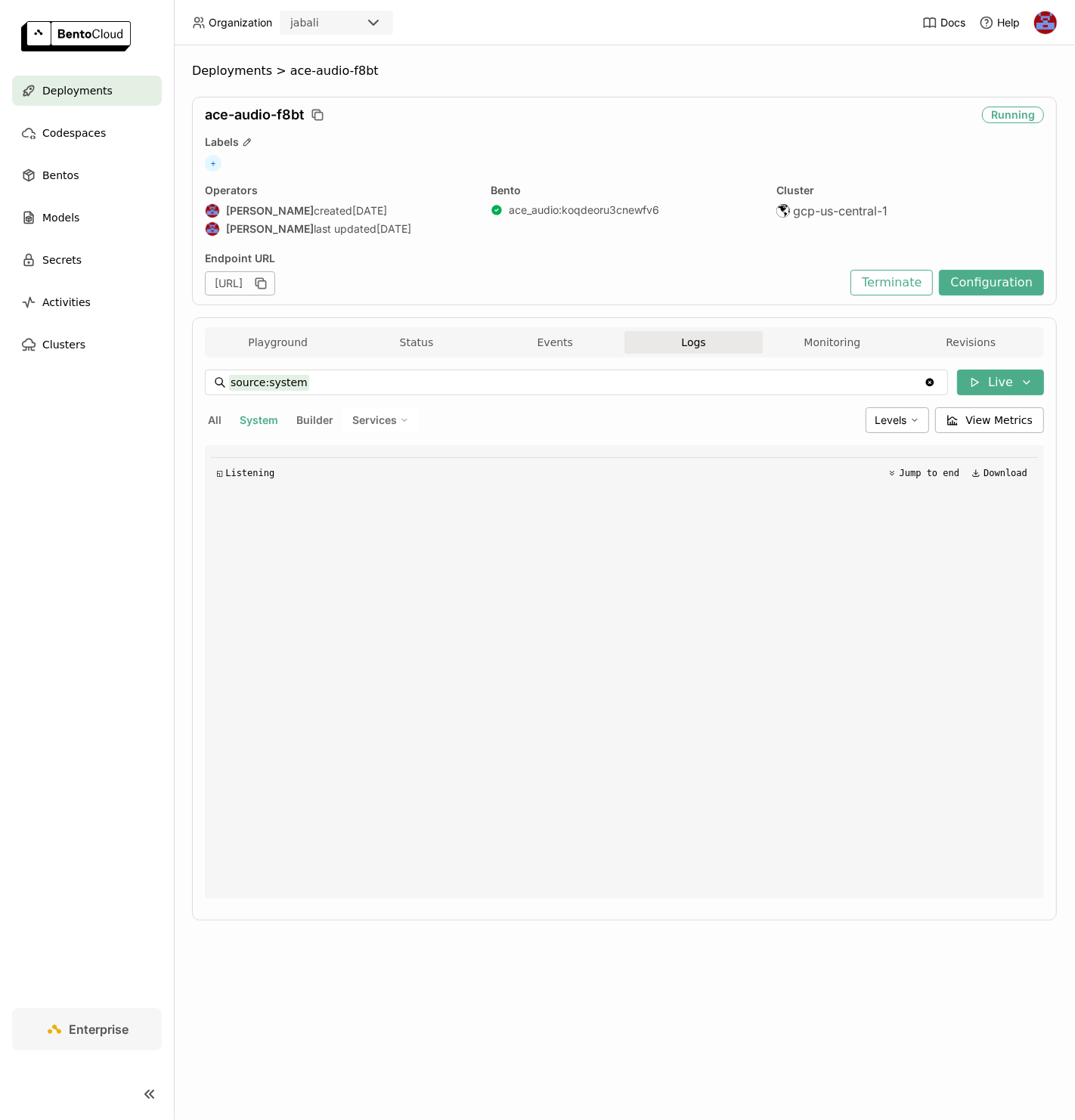
click at [215, 424] on span "All" at bounding box center [215, 420] width 14 height 13
type input "source:all"
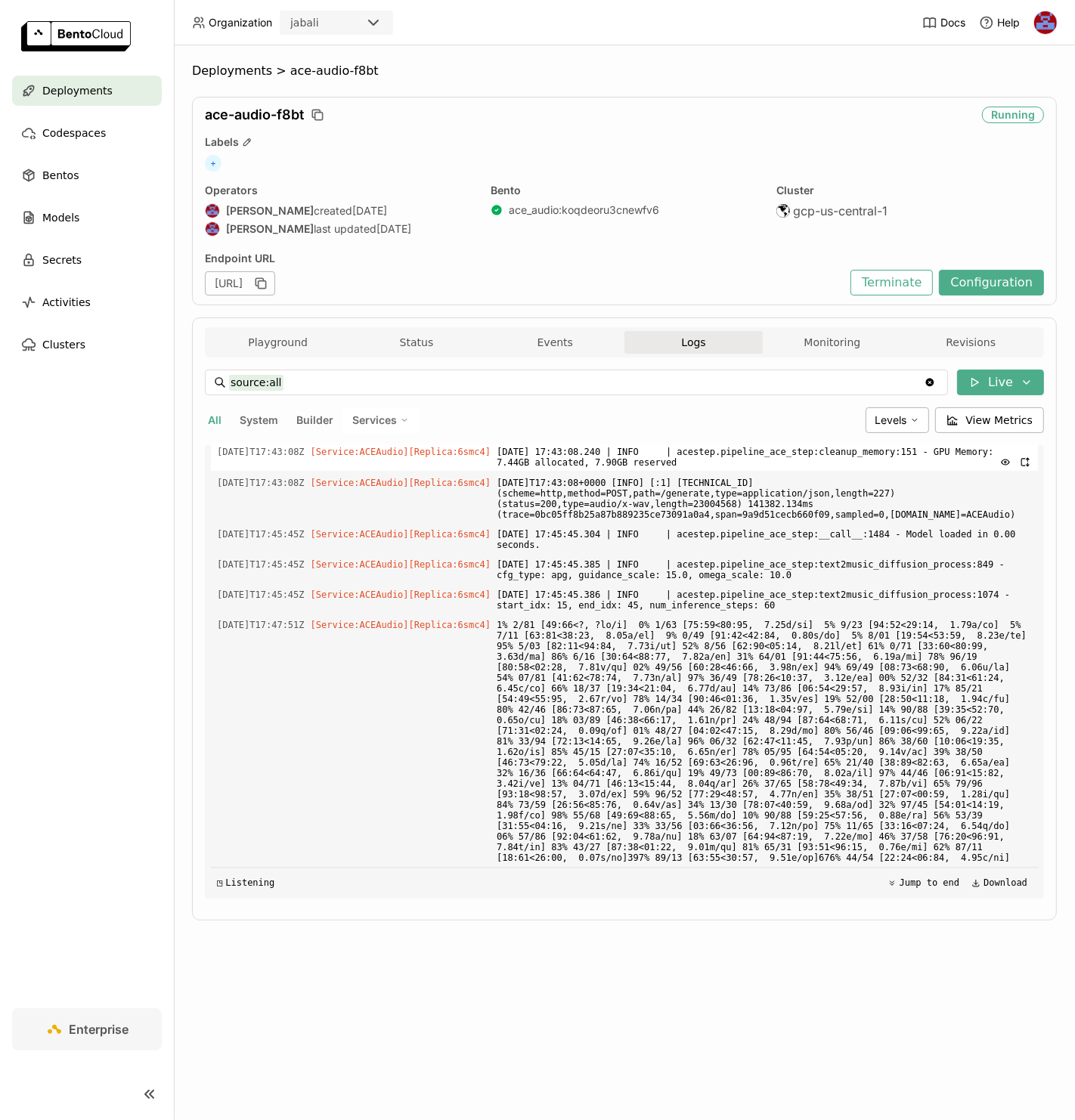
scroll to position [2986, 0]
click at [282, 346] on button "Playground" at bounding box center [277, 342] width 139 height 23
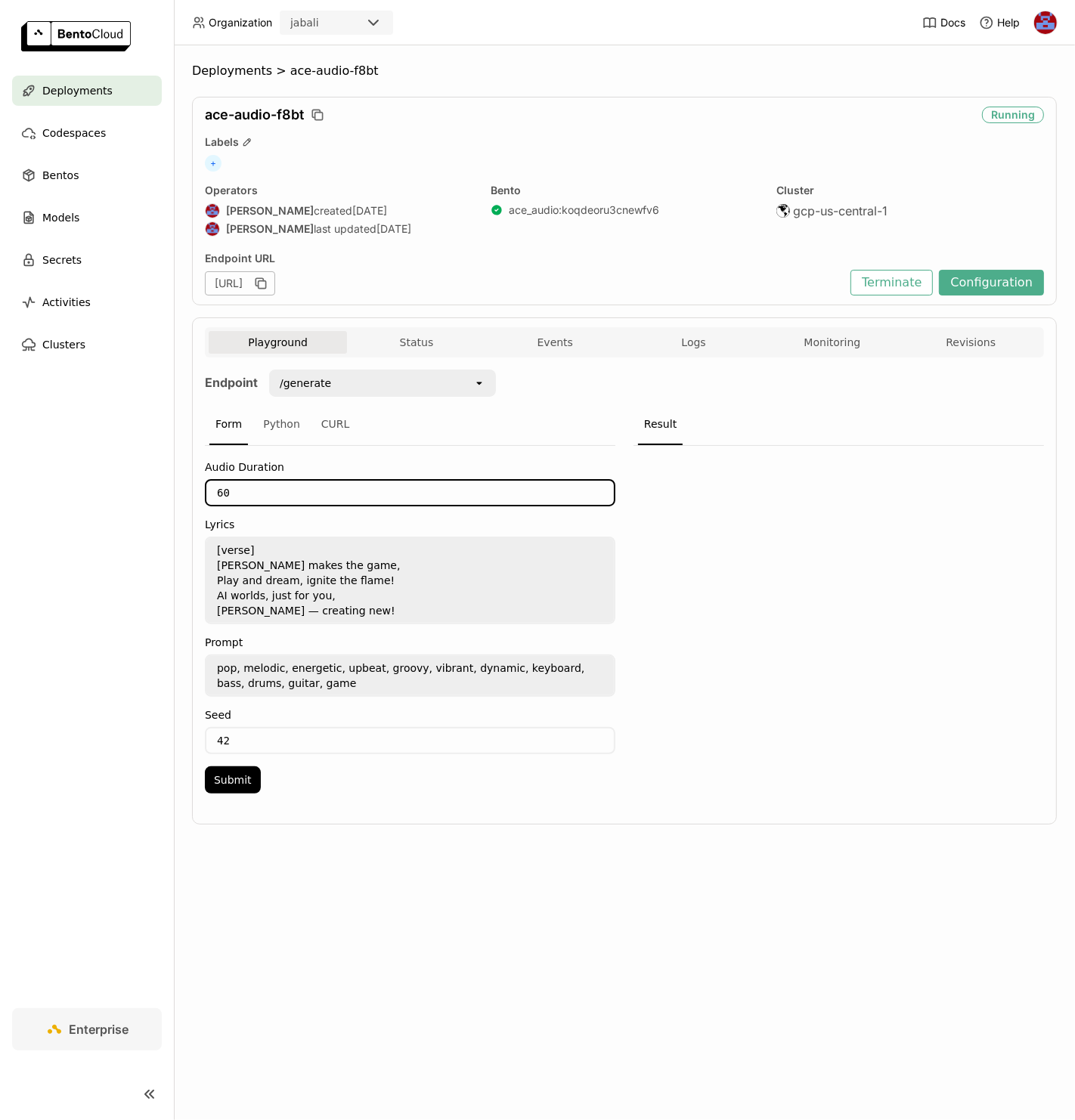
drag, startPoint x: 251, startPoint y: 484, endPoint x: 174, endPoint y: 487, distance: 77.1
click at [174, 487] on main "Deployments Codespaces Bentos Models Secrets Activities Clusters Enterprise Dep…" at bounding box center [537, 560] width 1075 height 1120
type input "15"
click at [243, 775] on button "Submit" at bounding box center [232, 780] width 56 height 28
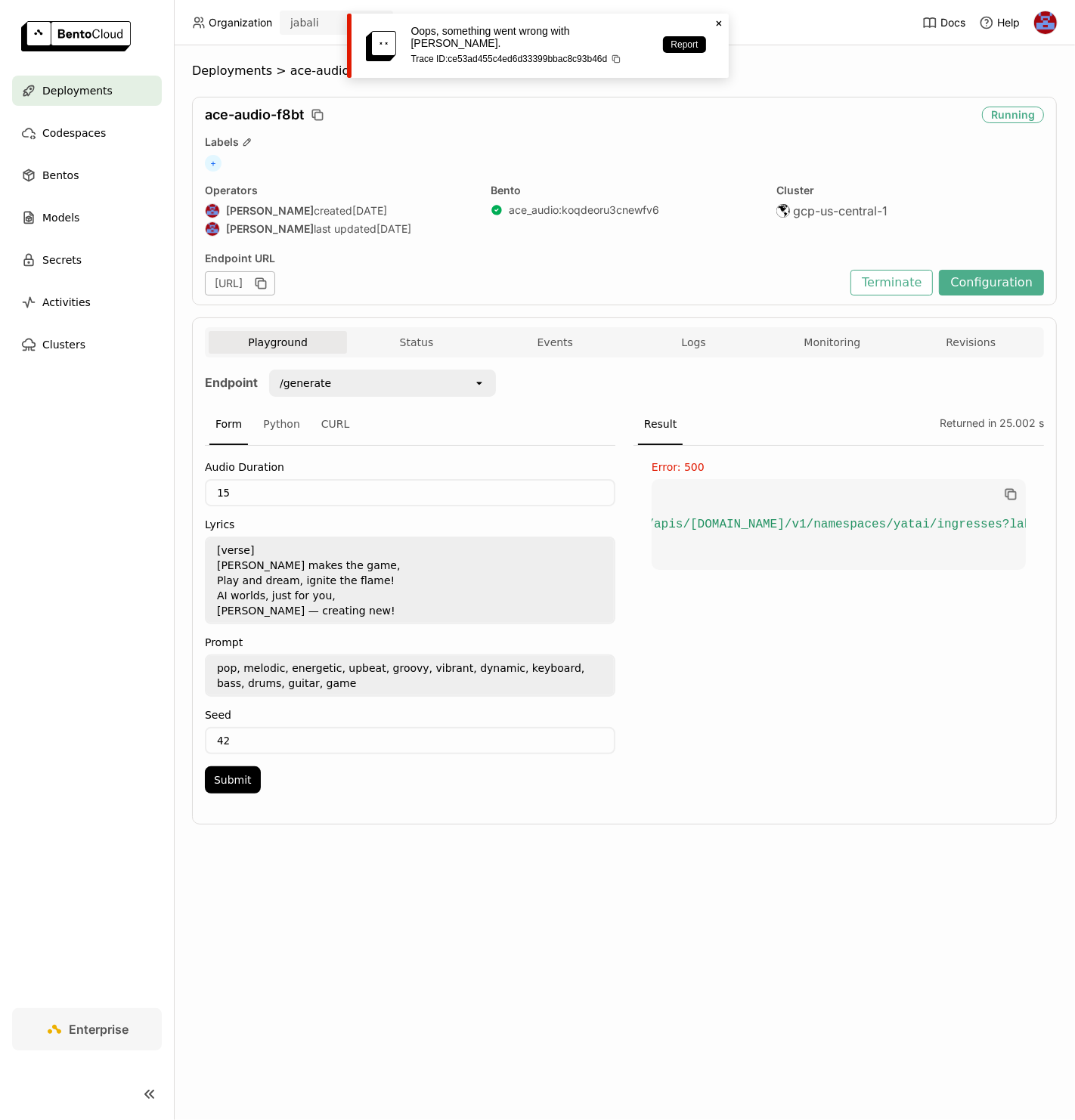
scroll to position [0, 221]
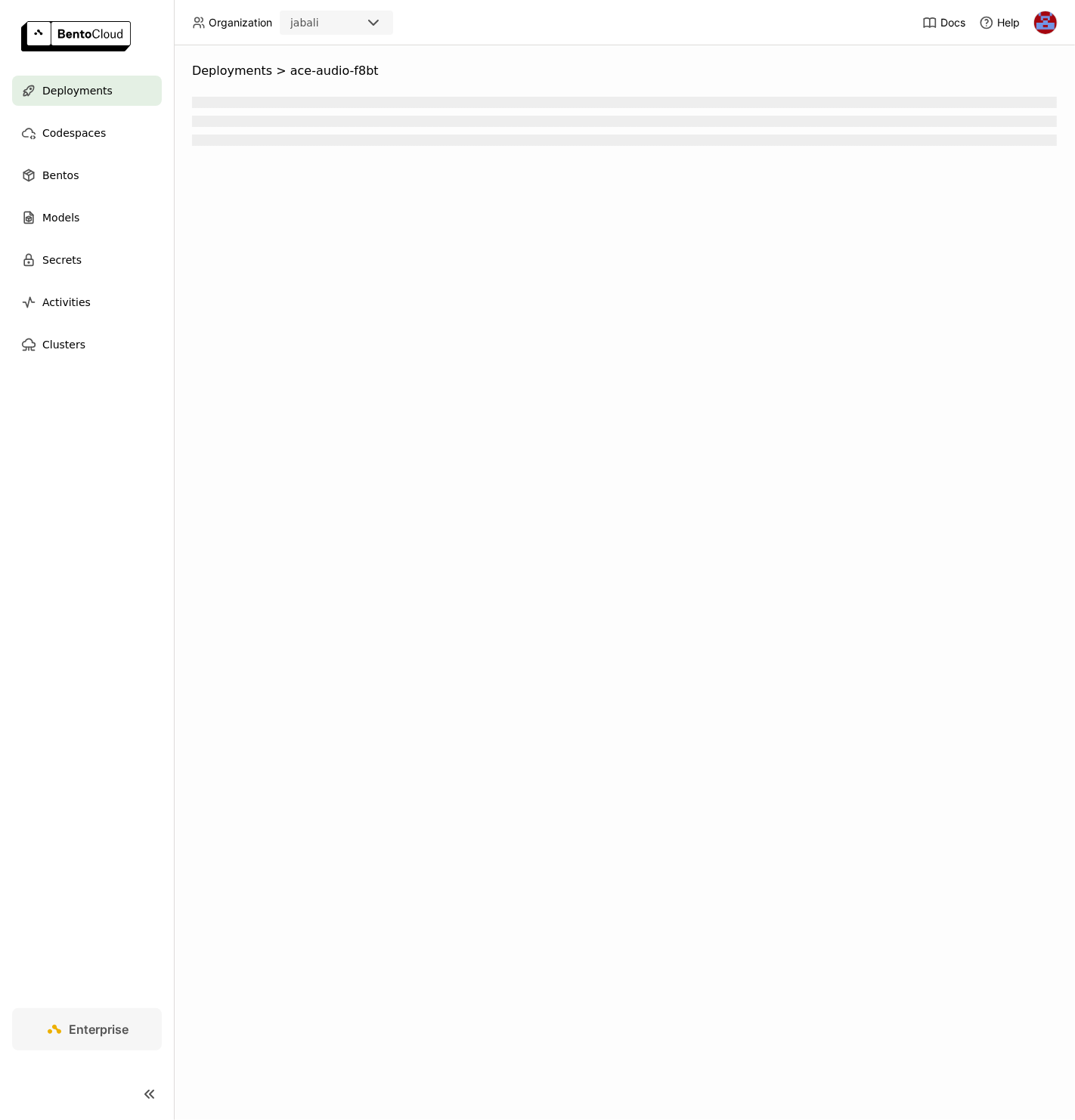
drag, startPoint x: 135, startPoint y: 89, endPoint x: 167, endPoint y: 82, distance: 32.8
click at [769, 21] on header "Organization jabali Docs Help" at bounding box center [537, 22] width 1075 height 45
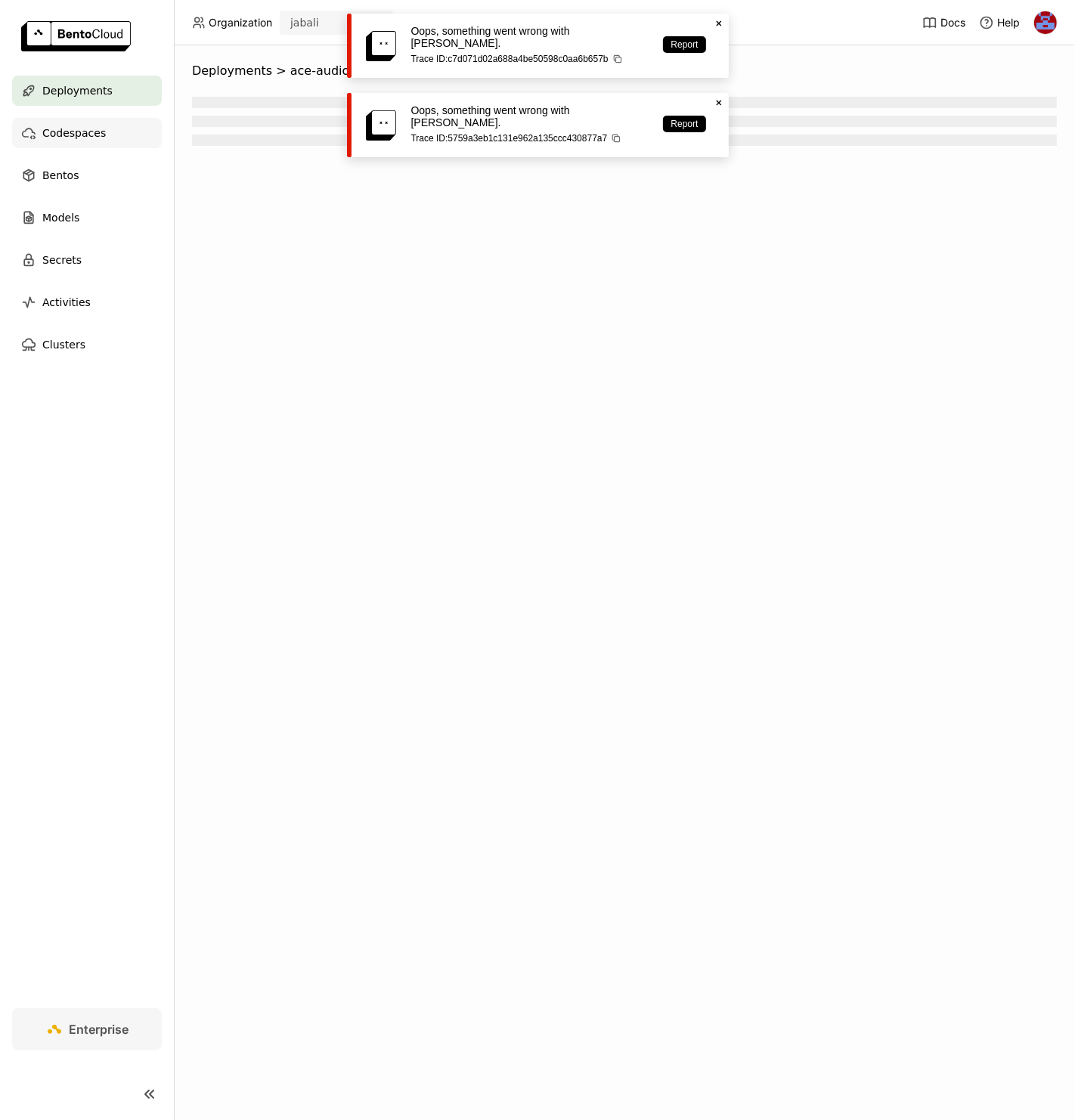
click at [110, 133] on div "Codespaces" at bounding box center [87, 133] width 149 height 30
click at [109, 87] on div "Deployments" at bounding box center [87, 90] width 149 height 30
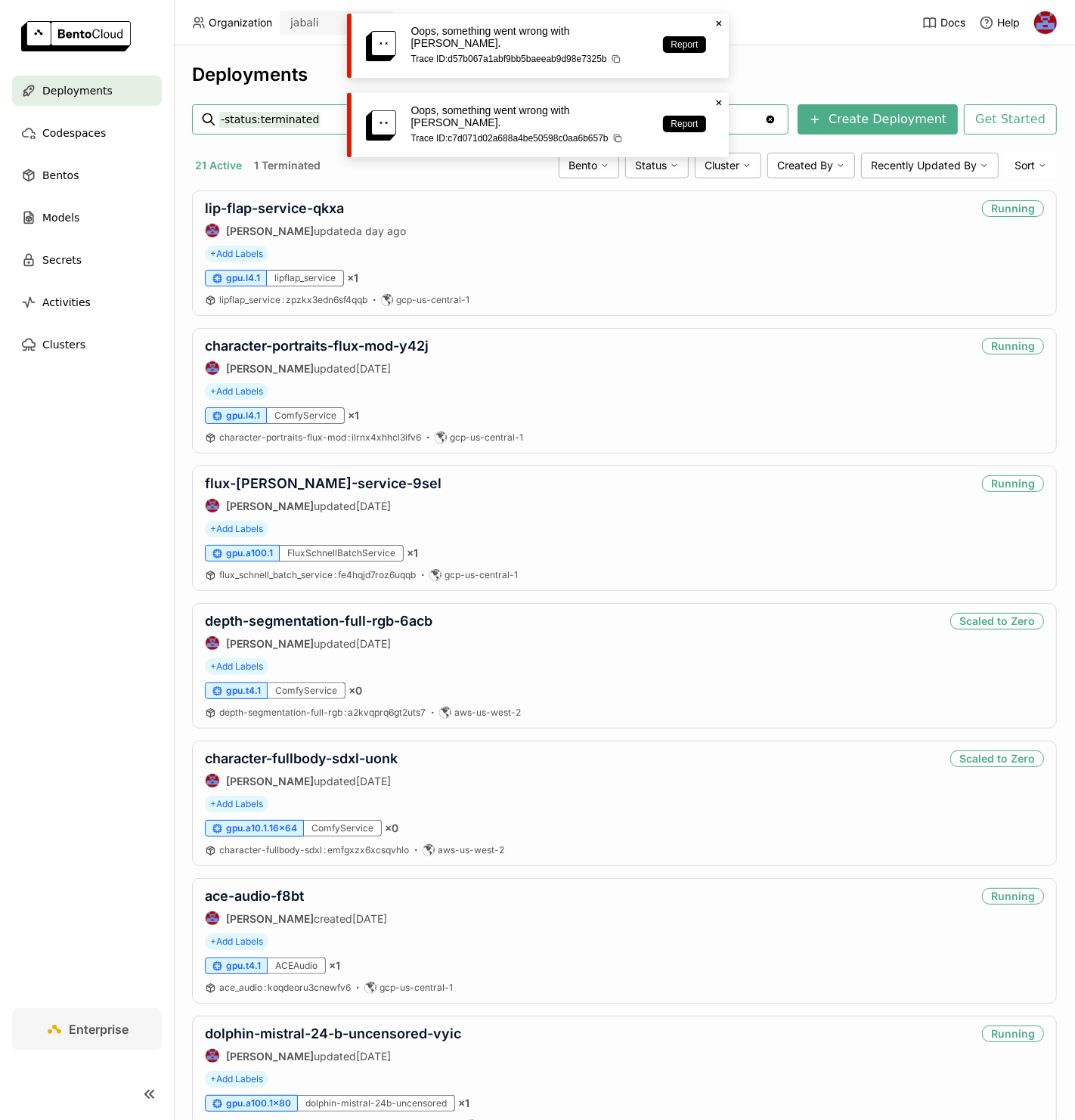
click at [721, 19] on icon "Close" at bounding box center [719, 24] width 12 height 12
click at [719, 22] on icon at bounding box center [718, 24] width 5 height 5
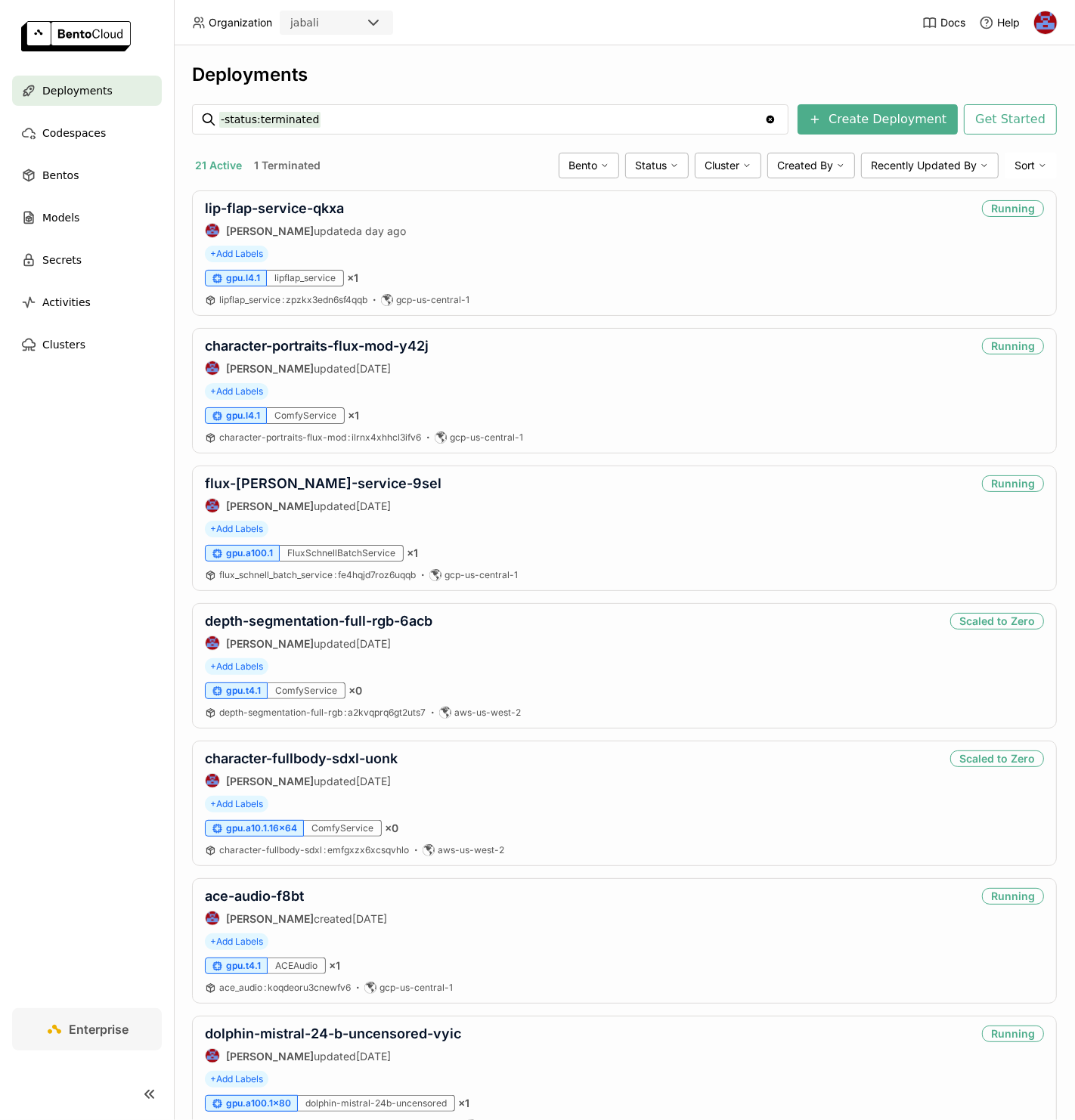
click at [707, 63] on div "Oops, something went wrong with BentoCloud. Trace ID: c7d071d02a688a4be50598c0a…" at bounding box center [538, 46] width 382 height 64
click at [251, 897] on link "ace-audio-f8bt" at bounding box center [254, 896] width 99 height 16
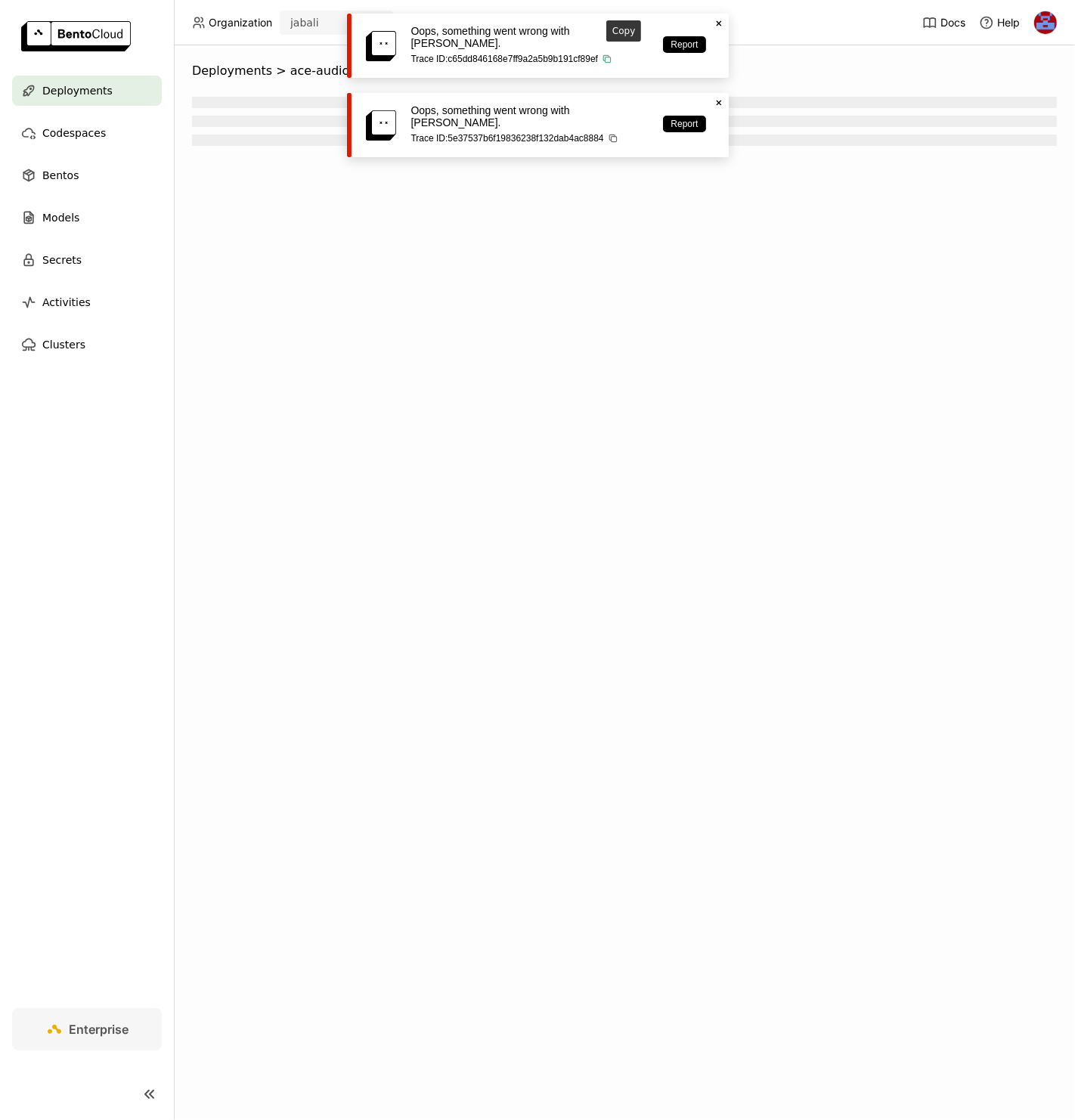
click at [612, 54] on icon "button" at bounding box center [607, 59] width 11 height 11
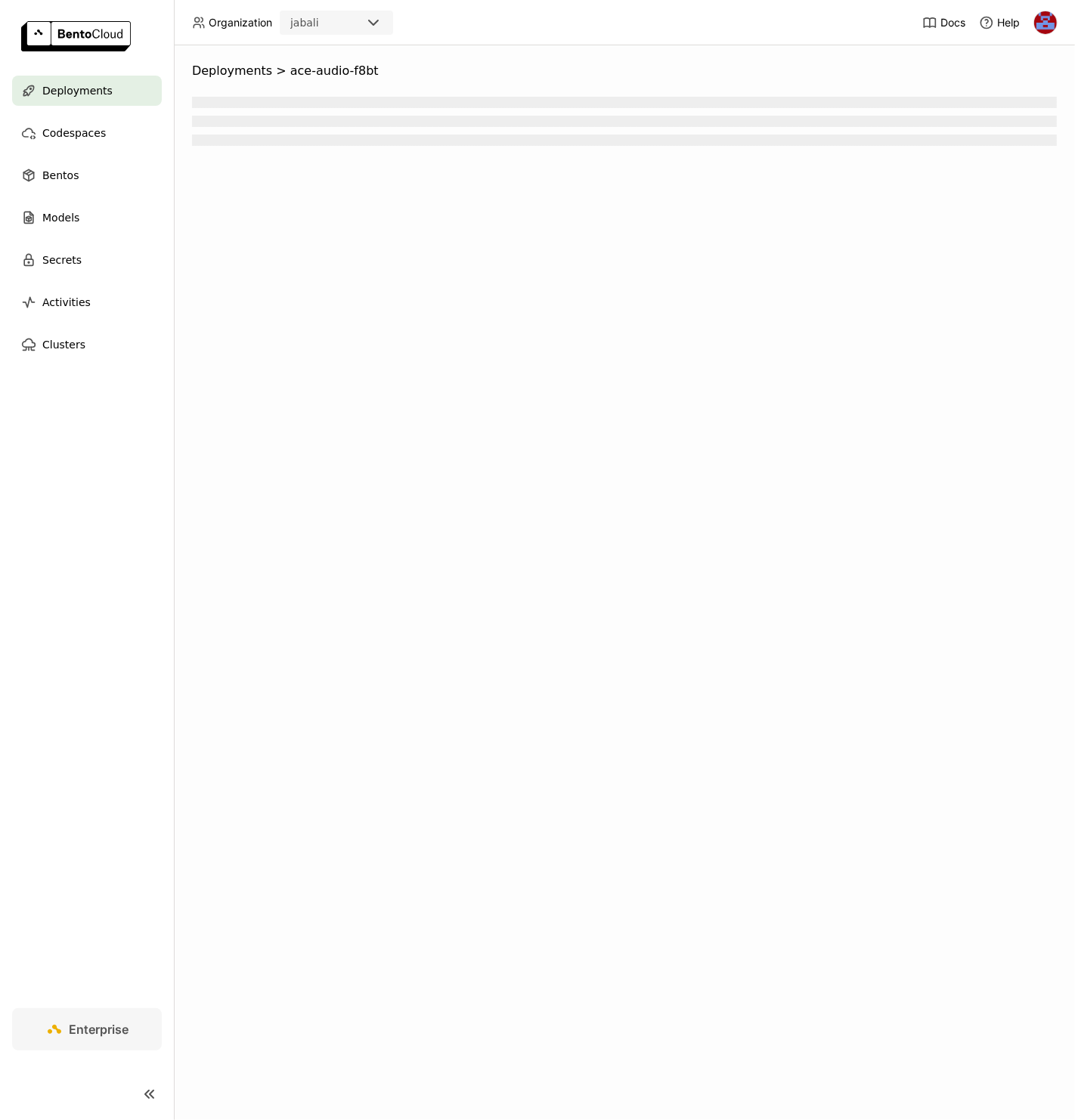
click at [290, 67] on span "ace-audio-f8bt" at bounding box center [334, 71] width 88 height 15
click at [216, 77] on span "Deployments" at bounding box center [232, 71] width 80 height 15
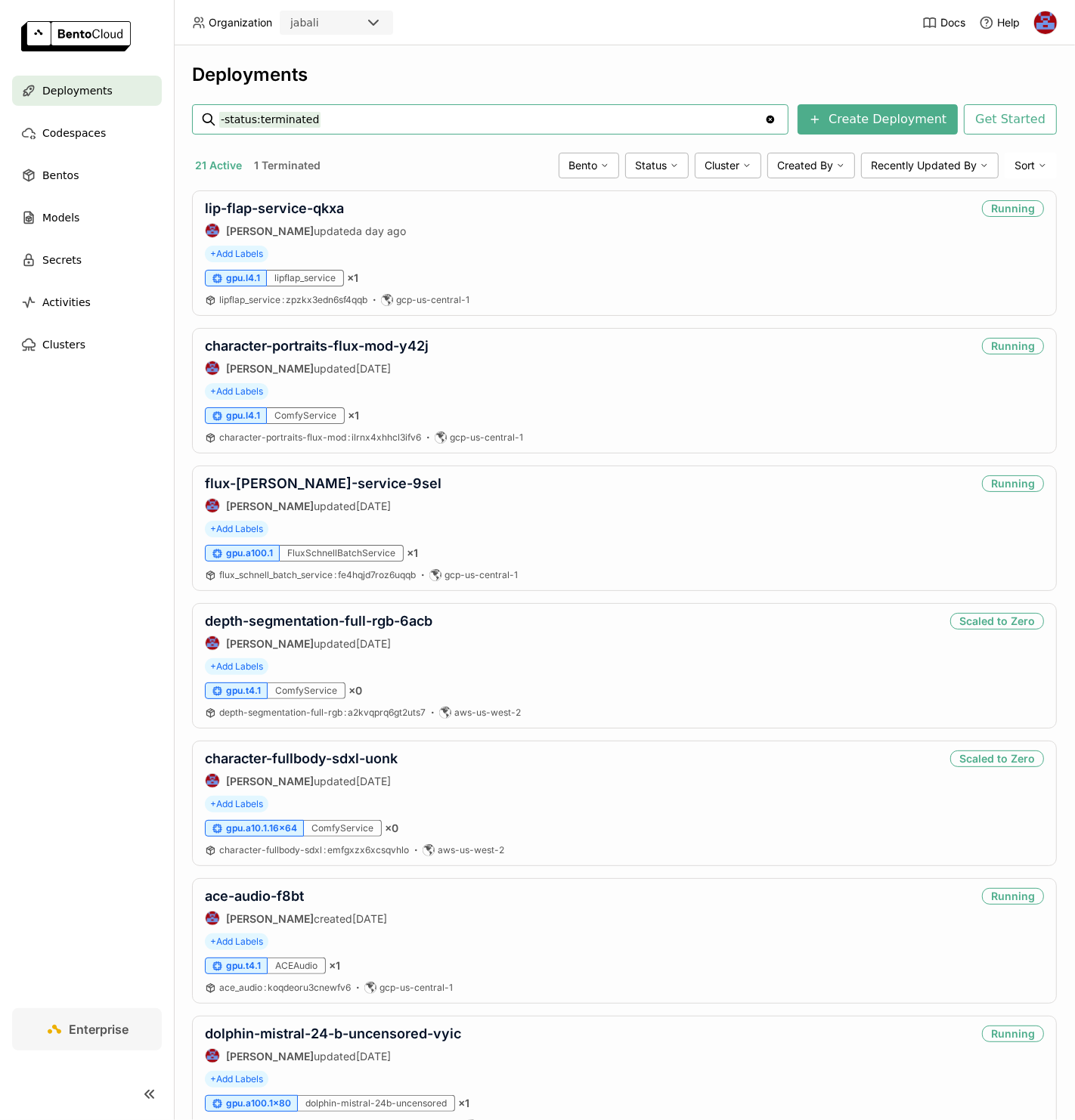
click at [601, 49] on div "Deployments -status:terminated -status:terminated Clear value Create Deployment…" at bounding box center [624, 582] width 901 height 1075
click at [716, 21] on header "Organization jabali Docs Help" at bounding box center [537, 22] width 1075 height 45
